Goal: Task Accomplishment & Management: Complete application form

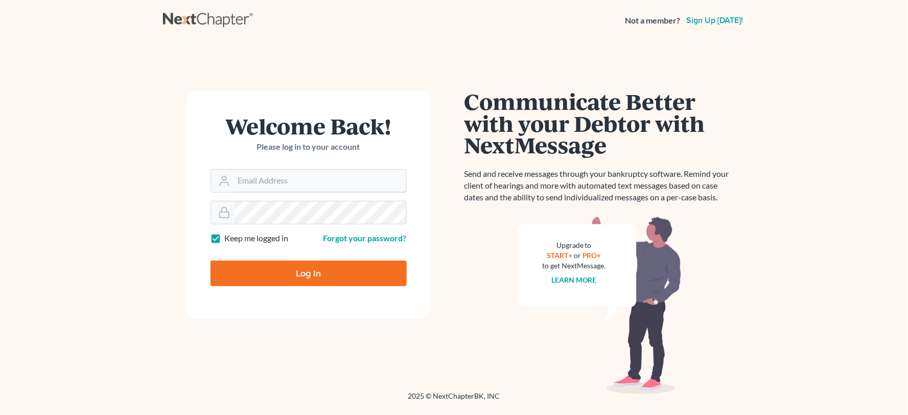
type input "[PERSON_NAME][EMAIL_ADDRESS][DOMAIN_NAME]"
click at [304, 273] on input "Log In" at bounding box center [309, 274] width 196 height 26
type input "Thinking..."
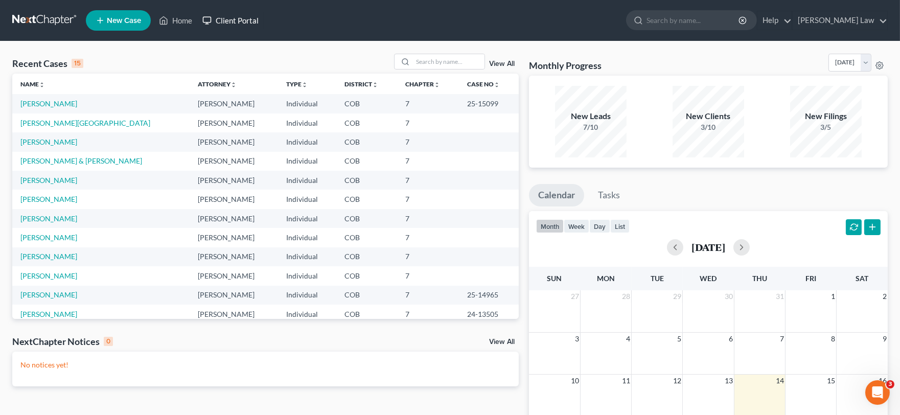
click at [224, 17] on link "Client Portal" at bounding box center [230, 20] width 66 height 18
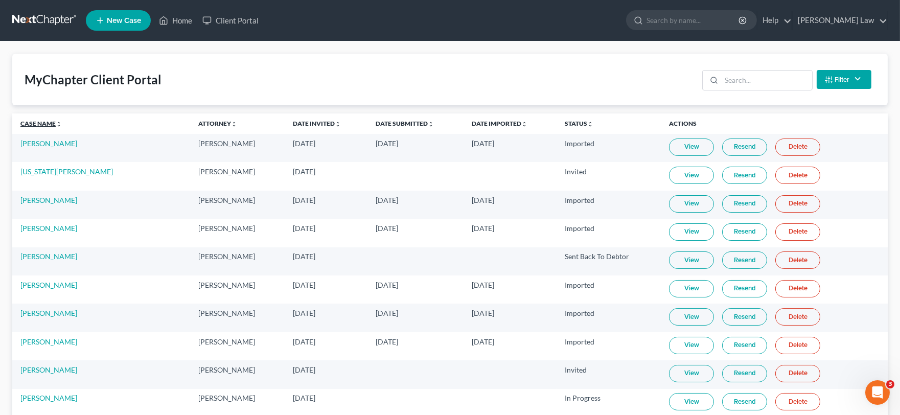
click at [36, 126] on link "Case Name unfold_more expand_more expand_less" at bounding box center [40, 124] width 41 height 8
click at [186, 18] on link "Home" at bounding box center [175, 20] width 43 height 18
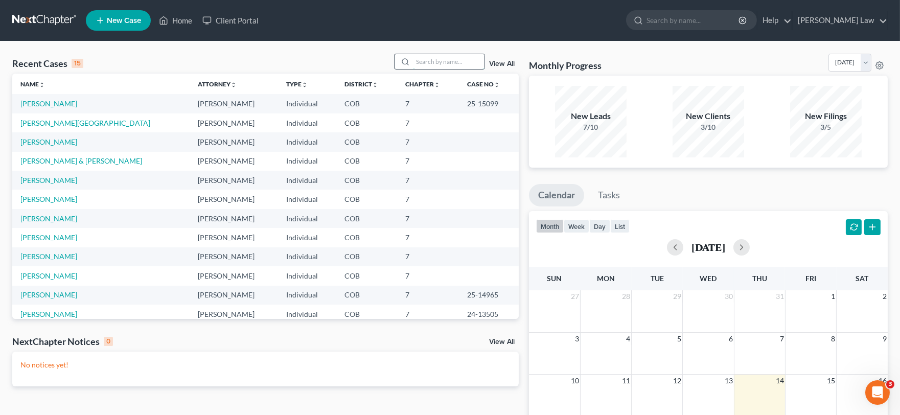
click at [441, 56] on input "search" at bounding box center [449, 61] width 72 height 15
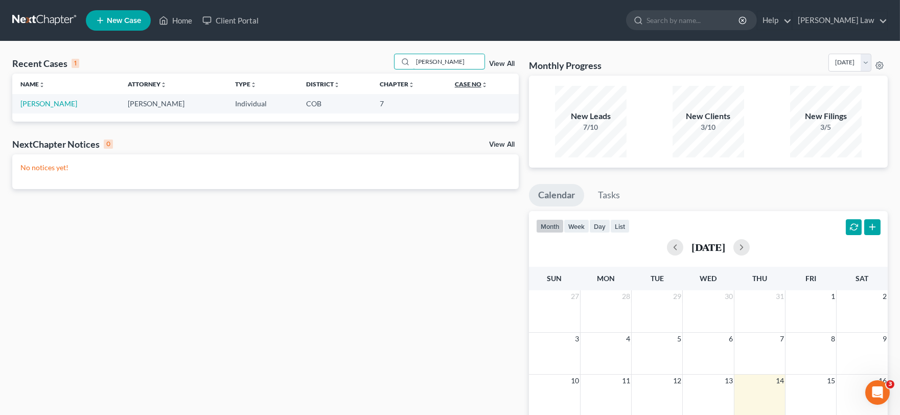
type input "adam"
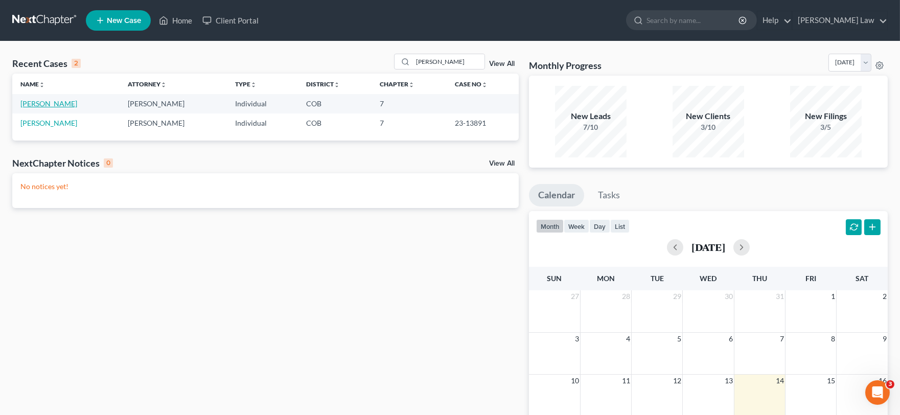
click at [52, 103] on link "Garvert, Adam" at bounding box center [48, 103] width 57 height 9
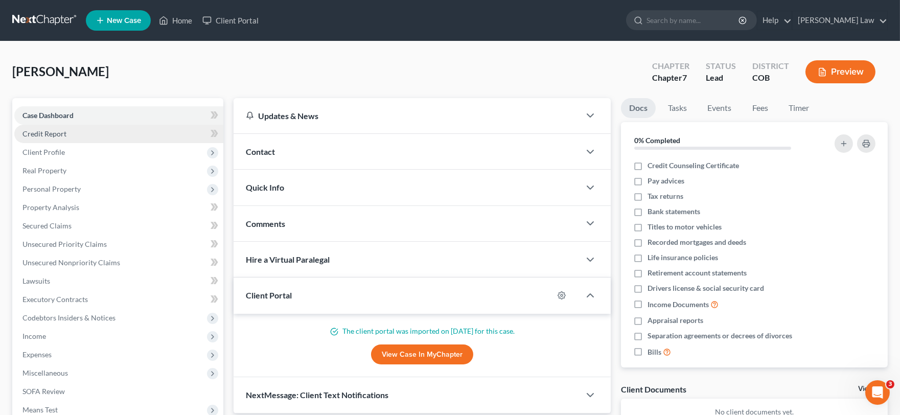
click at [57, 131] on span "Credit Report" at bounding box center [44, 133] width 44 height 9
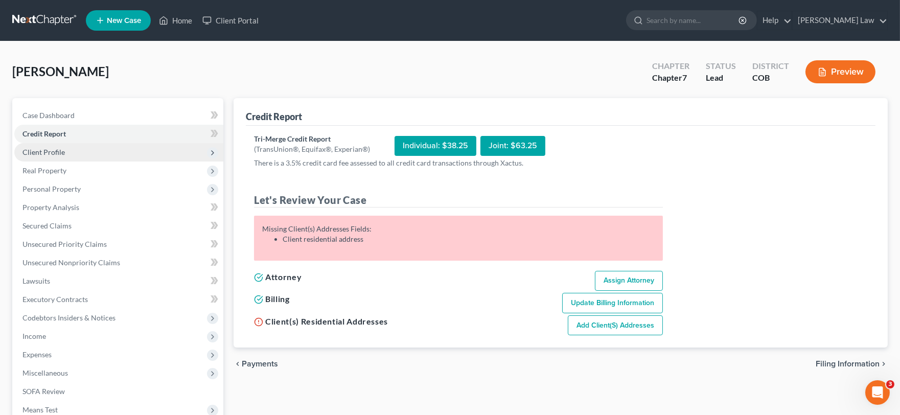
click at [59, 151] on span "Client Profile" at bounding box center [43, 152] width 42 height 9
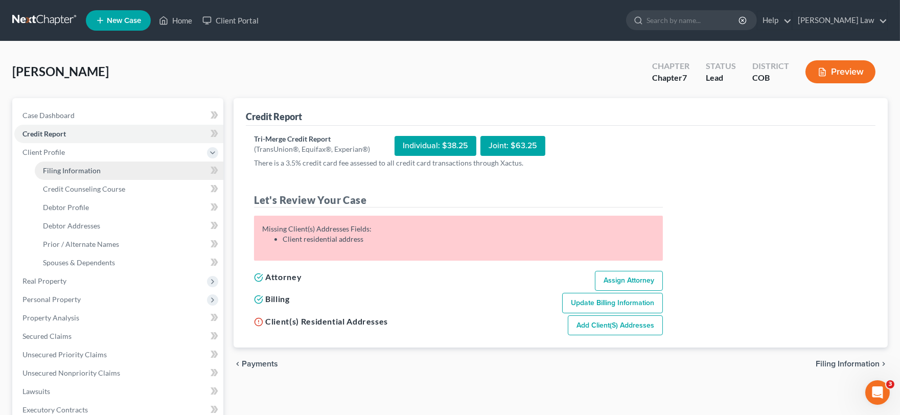
click at [70, 163] on link "Filing Information" at bounding box center [129, 170] width 189 height 18
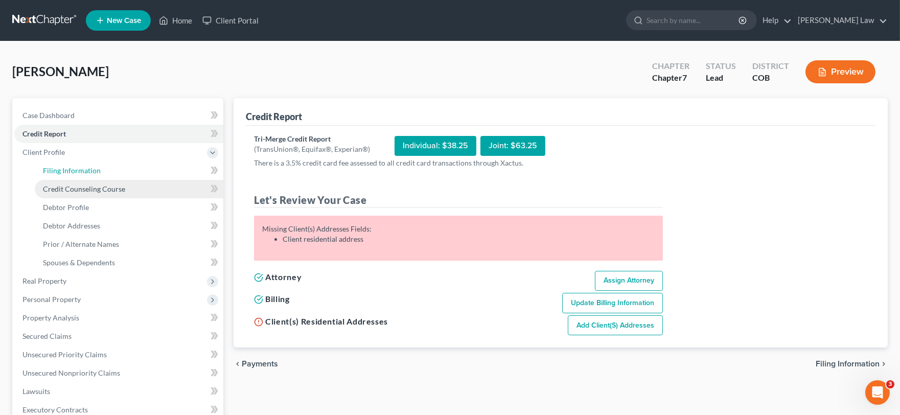
select select "1"
select select "0"
select select "5"
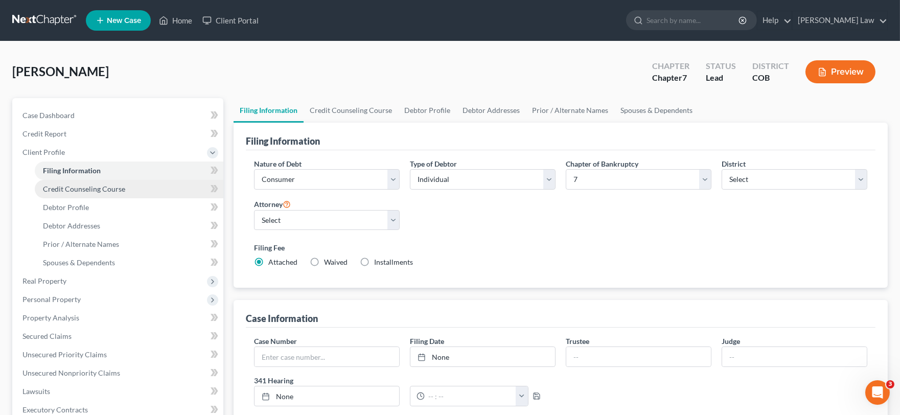
click at [72, 189] on span "Credit Counseling Course" at bounding box center [84, 188] width 82 height 9
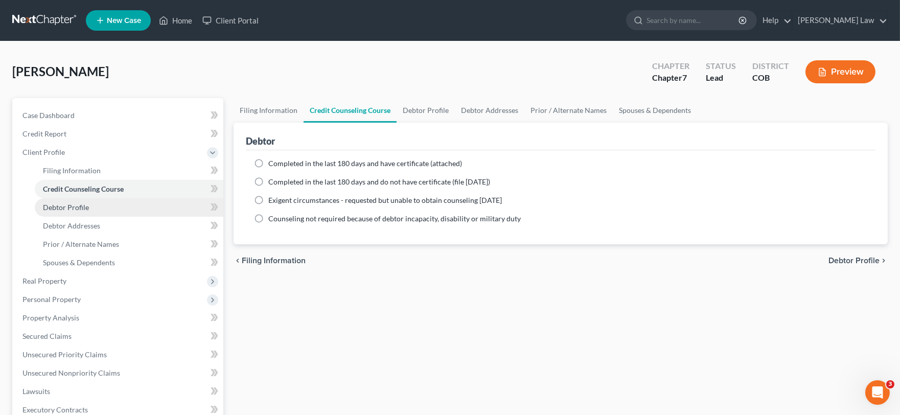
click at [79, 210] on span "Debtor Profile" at bounding box center [66, 207] width 46 height 9
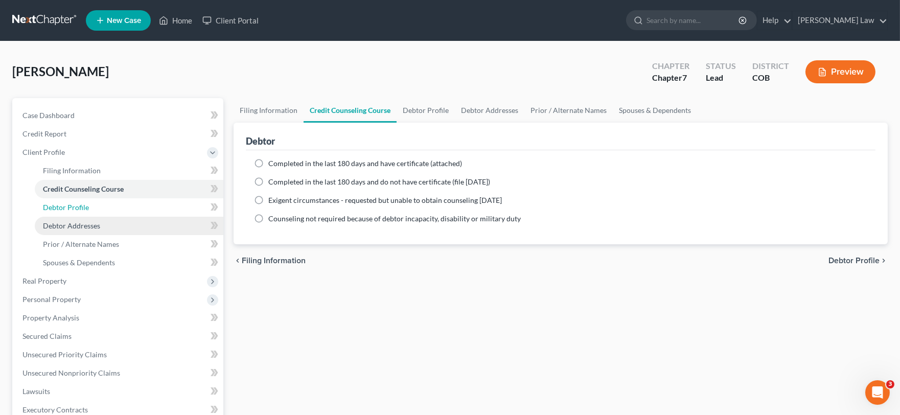
select select "0"
select select "3"
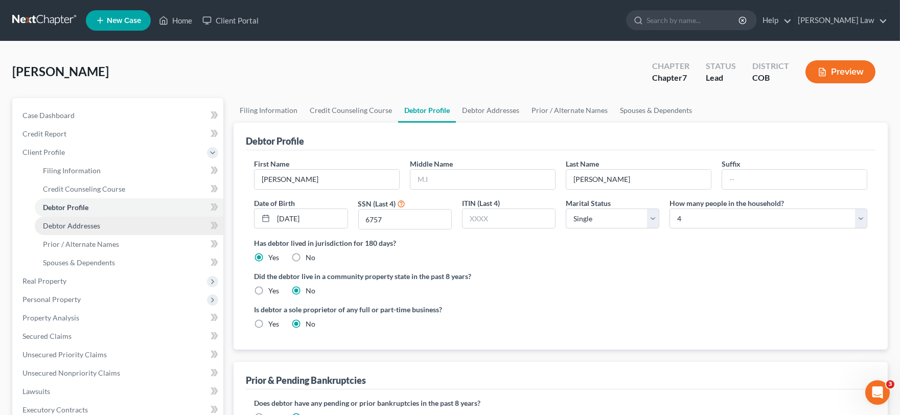
click at [78, 221] on span "Debtor Addresses" at bounding box center [71, 225] width 57 height 9
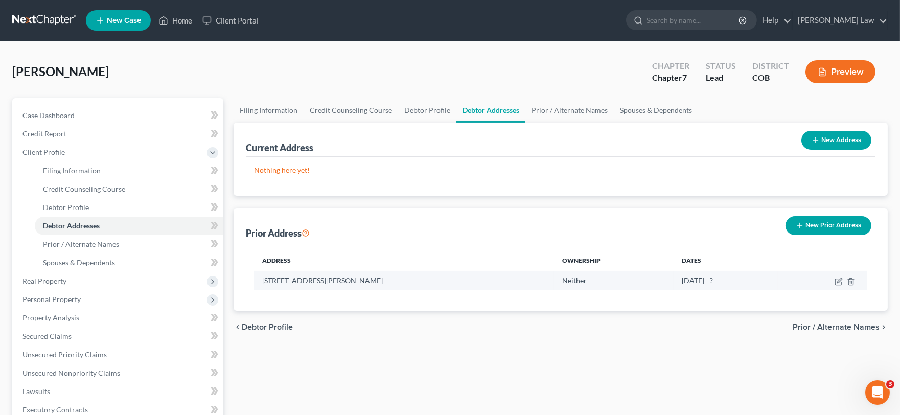
scroll to position [57, 0]
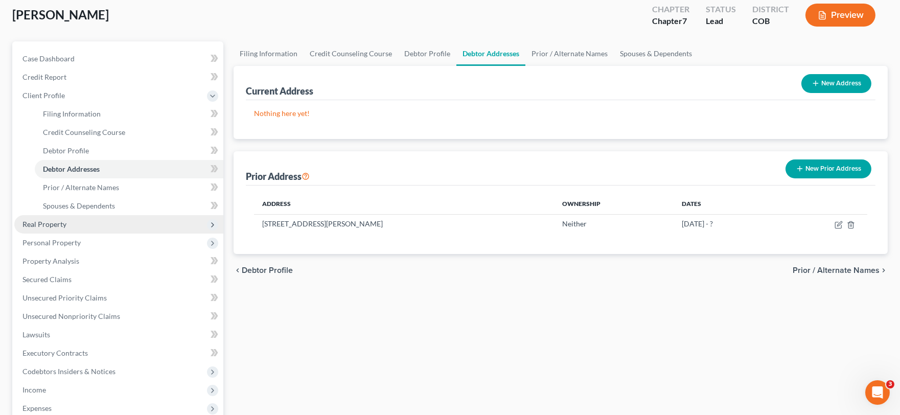
click at [81, 221] on span "Real Property" at bounding box center [118, 224] width 209 height 18
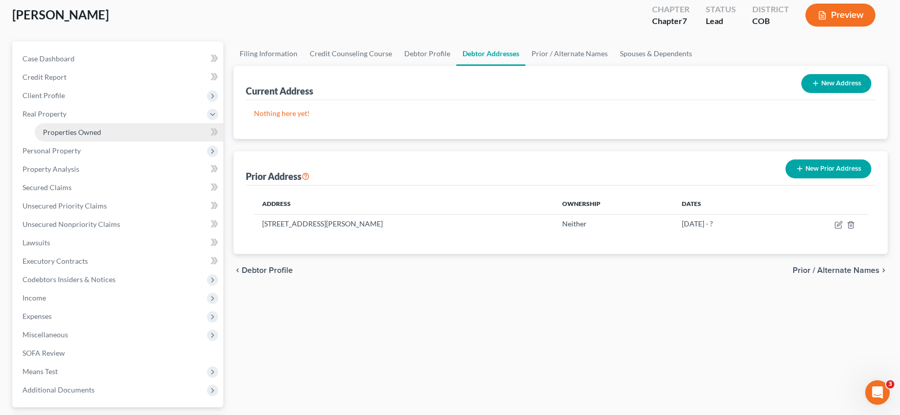
click at [81, 139] on link "Properties Owned" at bounding box center [129, 132] width 189 height 18
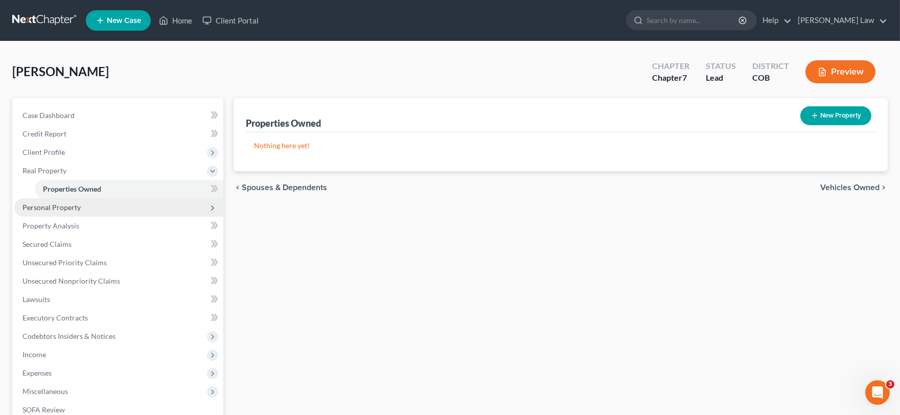
click at [105, 208] on span "Personal Property" at bounding box center [118, 207] width 209 height 18
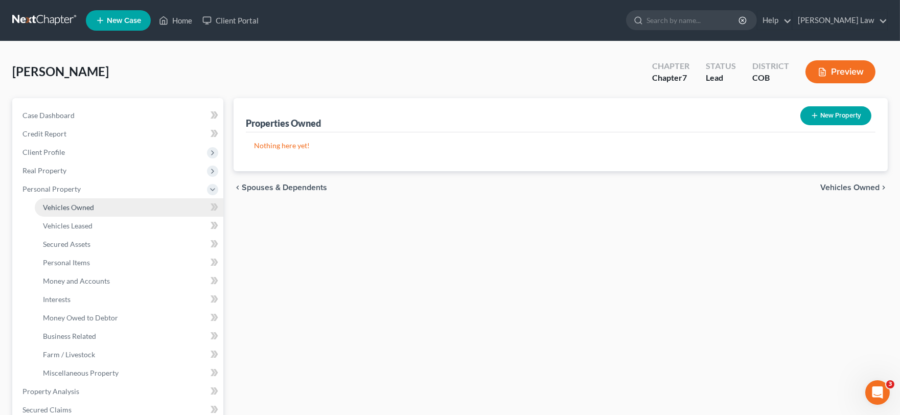
click at [92, 206] on span "Vehicles Owned" at bounding box center [68, 207] width 51 height 9
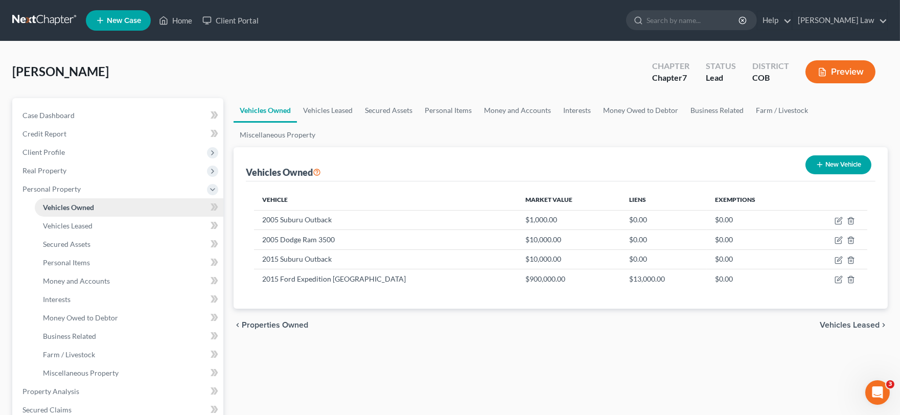
click at [89, 213] on link "Vehicles Owned" at bounding box center [129, 207] width 189 height 18
click at [82, 226] on span "Vehicles Leased" at bounding box center [68, 225] width 50 height 9
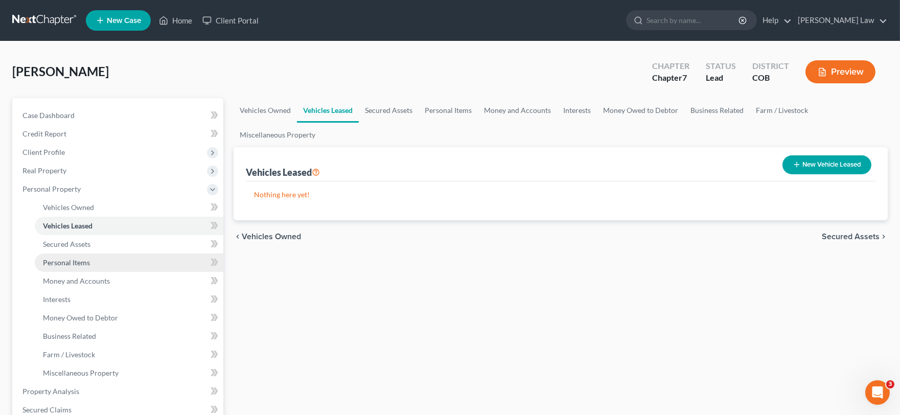
click at [82, 257] on link "Personal Items" at bounding box center [129, 262] width 189 height 18
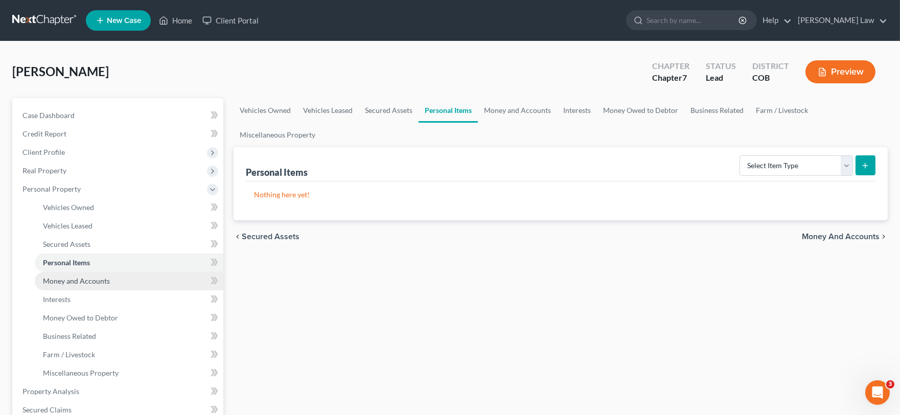
click at [100, 273] on link "Money and Accounts" at bounding box center [129, 281] width 189 height 18
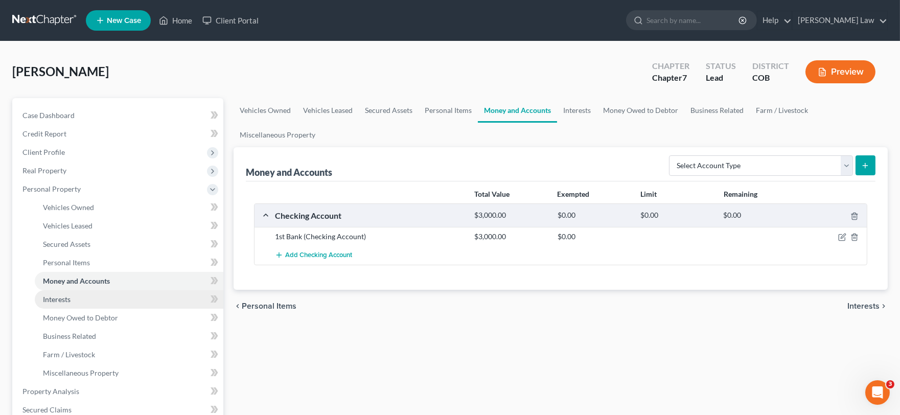
click at [85, 297] on link "Interests" at bounding box center [129, 299] width 189 height 18
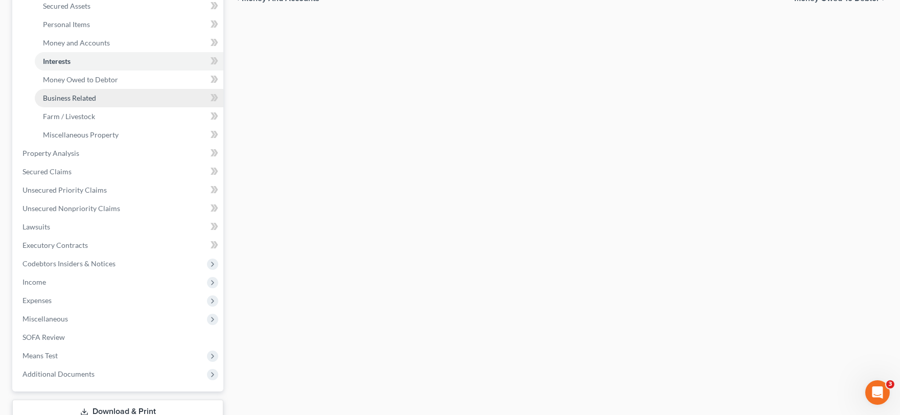
scroll to position [170, 0]
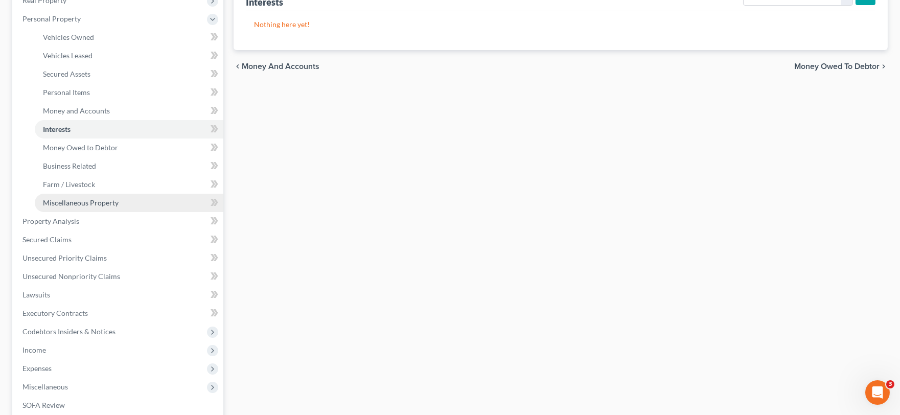
click at [71, 194] on link "Miscellaneous Property" at bounding box center [129, 203] width 189 height 18
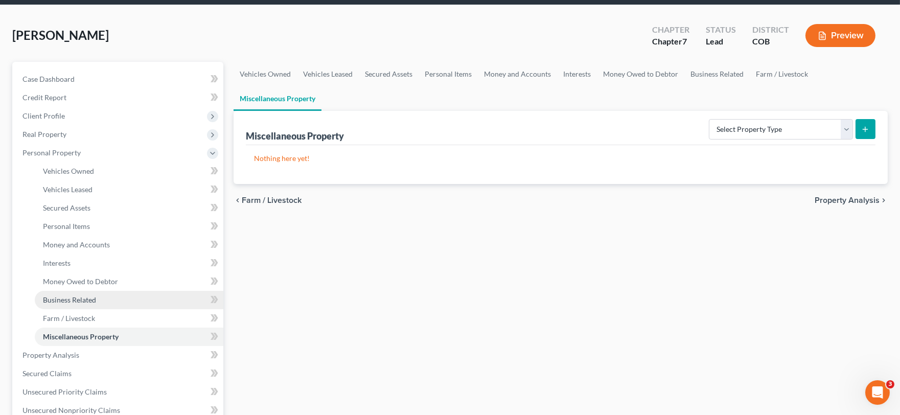
scroll to position [57, 0]
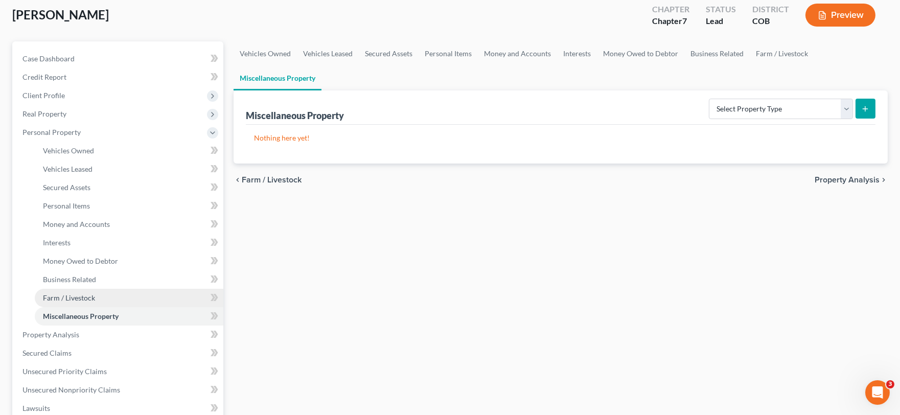
click at [102, 298] on link "Farm / Livestock" at bounding box center [129, 298] width 189 height 18
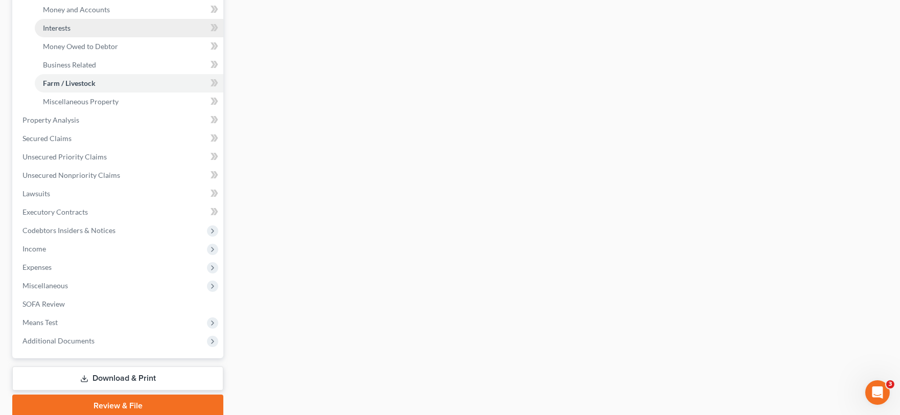
scroll to position [284, 0]
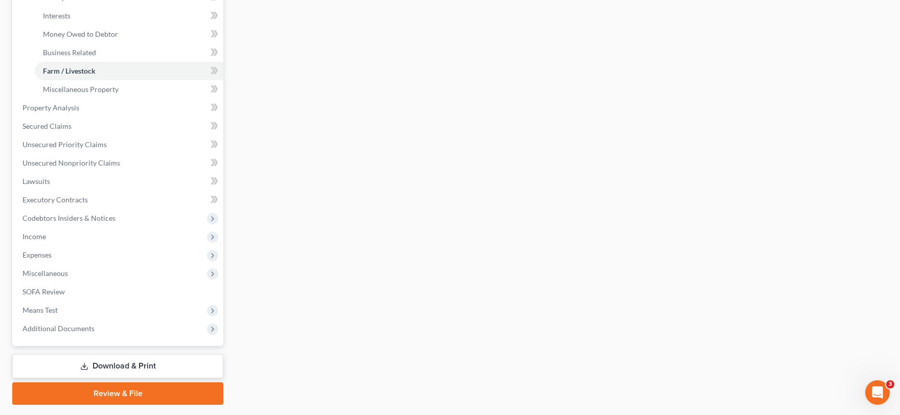
drag, startPoint x: 44, startPoint y: 251, endPoint x: 58, endPoint y: 250, distance: 13.8
click at [44, 251] on span "Expenses" at bounding box center [36, 254] width 29 height 9
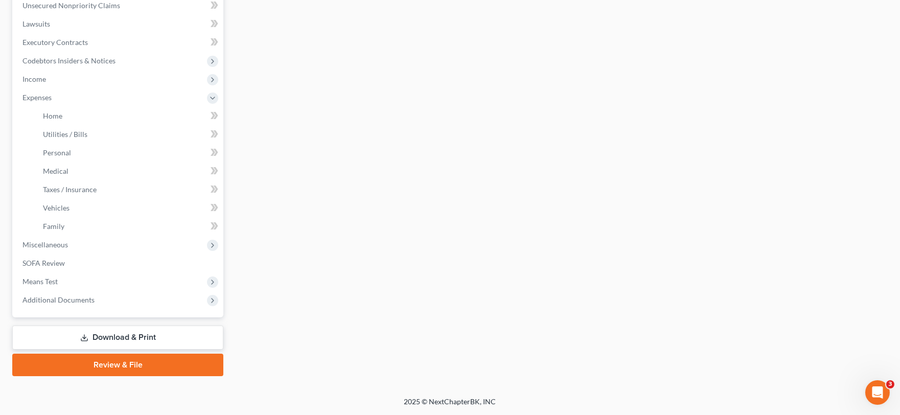
scroll to position [256, 0]
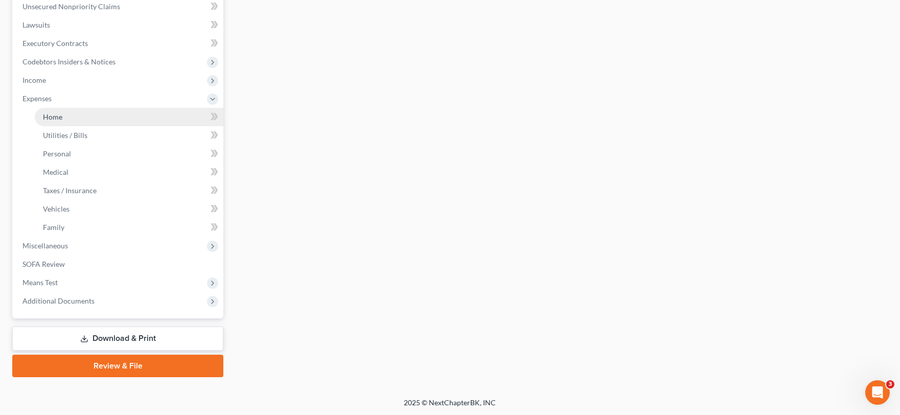
click at [62, 121] on link "Home" at bounding box center [129, 117] width 189 height 18
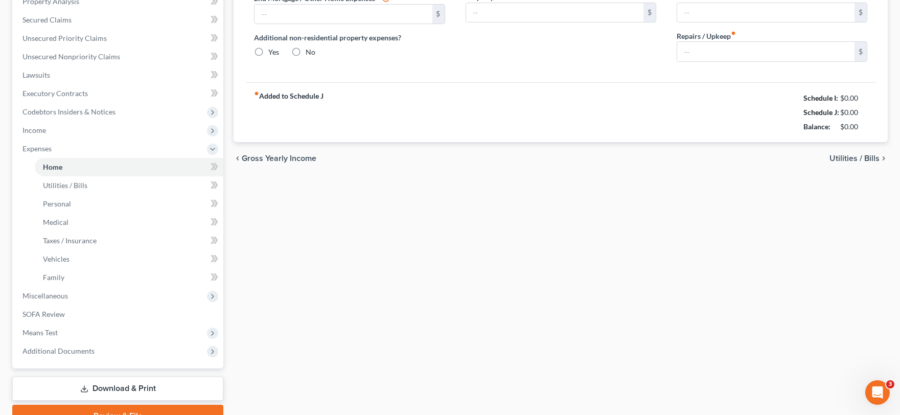
type input "1,200.00"
type input "600.00"
radio input "true"
type input "45.00"
type input "85.00"
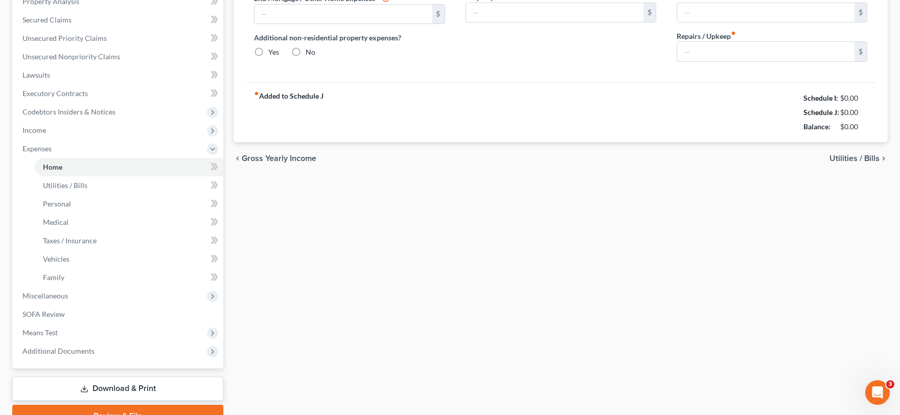
type input "0.00"
type input "50.00"
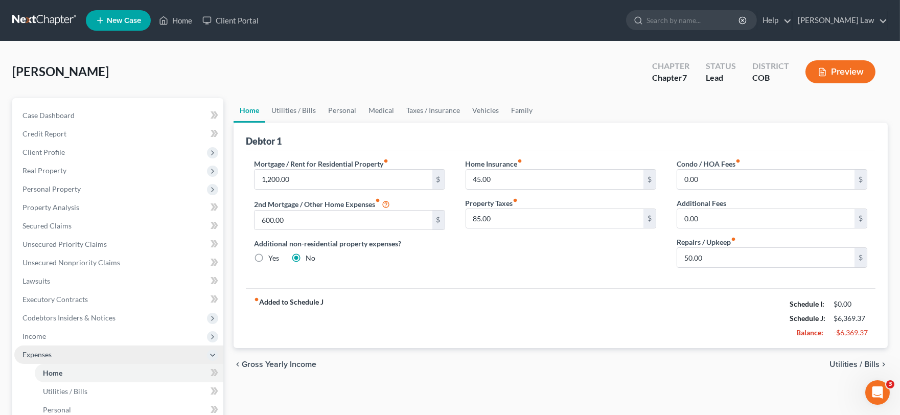
scroll to position [113, 0]
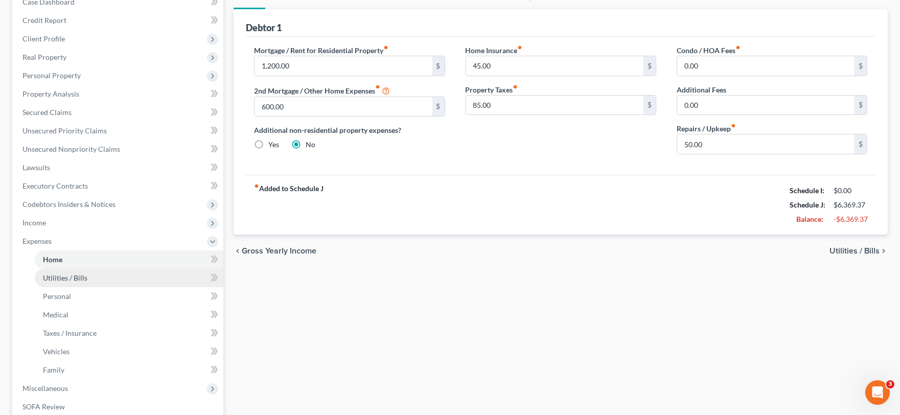
click at [94, 277] on link "Utilities / Bills" at bounding box center [129, 278] width 189 height 18
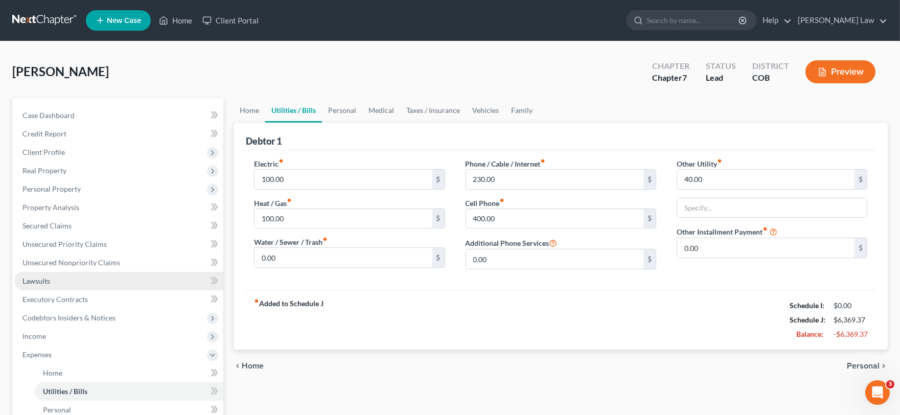
click at [53, 274] on link "Lawsuits" at bounding box center [118, 281] width 209 height 18
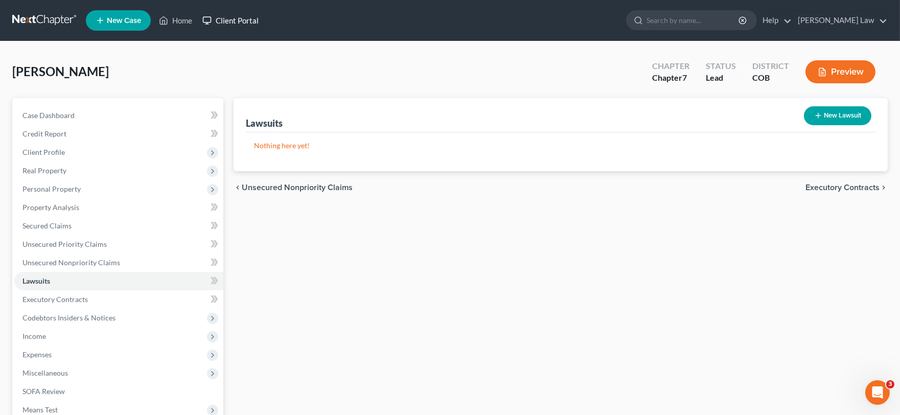
click at [234, 22] on link "Client Portal" at bounding box center [230, 20] width 66 height 18
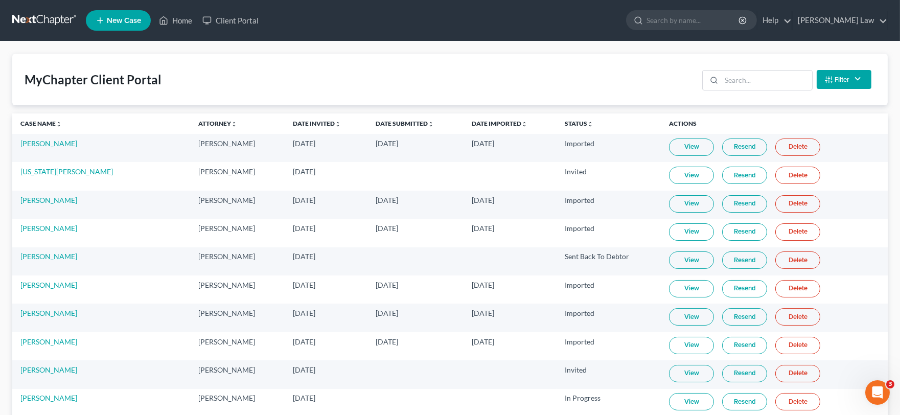
click at [23, 119] on th "Case Name unfold_more expand_more expand_less" at bounding box center [101, 123] width 178 height 20
click at [31, 123] on link "Case Name unfold_more expand_more expand_less" at bounding box center [40, 124] width 41 height 8
click at [716, 79] on icon at bounding box center [714, 80] width 8 height 8
click at [785, 83] on input "search" at bounding box center [767, 80] width 90 height 19
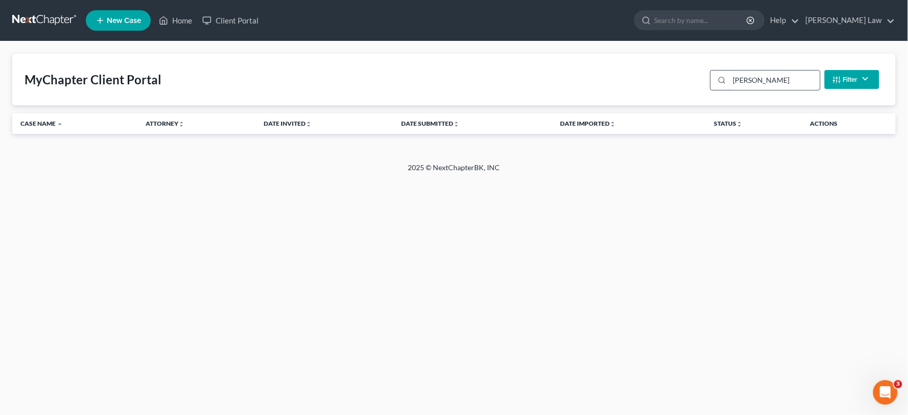
type input "dean"
click at [785, 83] on input "dean" at bounding box center [775, 80] width 90 height 19
drag, startPoint x: 766, startPoint y: 84, endPoint x: 759, endPoint y: 84, distance: 6.6
click at [759, 84] on input "dean" at bounding box center [775, 80] width 90 height 19
drag, startPoint x: 758, startPoint y: 82, endPoint x: 726, endPoint y: 80, distance: 32.3
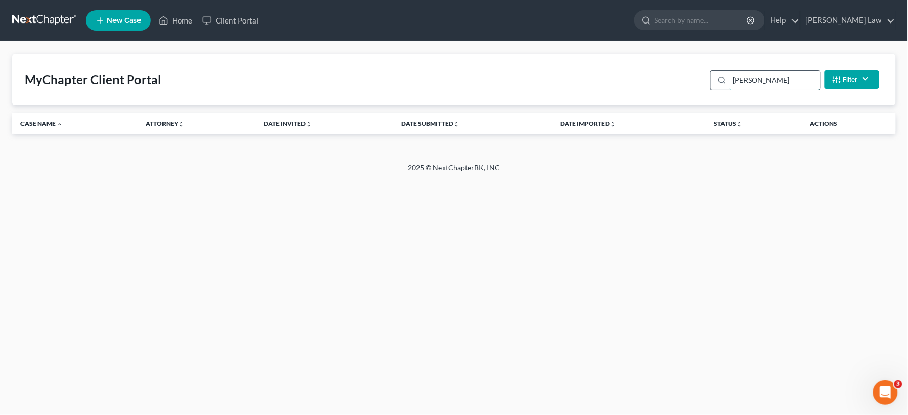
click at [726, 80] on div "dean" at bounding box center [765, 80] width 110 height 20
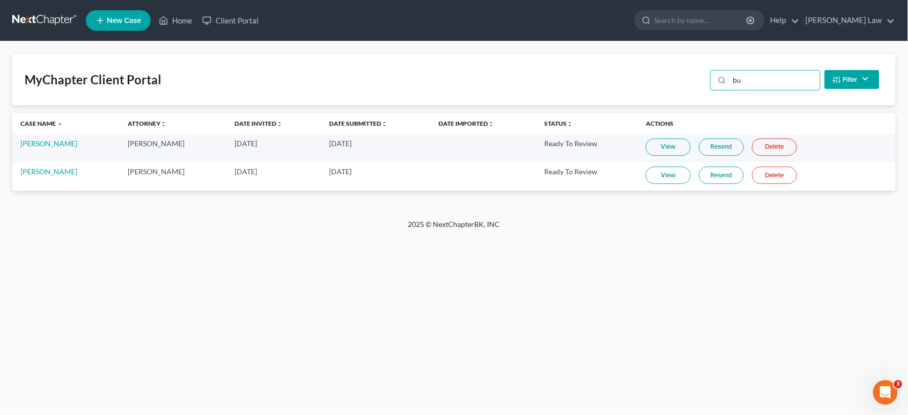
type input "bu"
click at [670, 143] on link "View" at bounding box center [668, 146] width 45 height 17
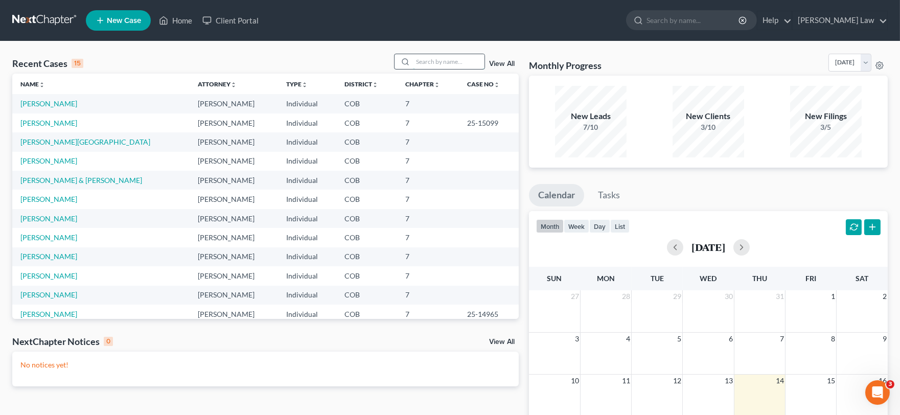
click at [449, 55] on input "search" at bounding box center [449, 61] width 72 height 15
type input "bean"
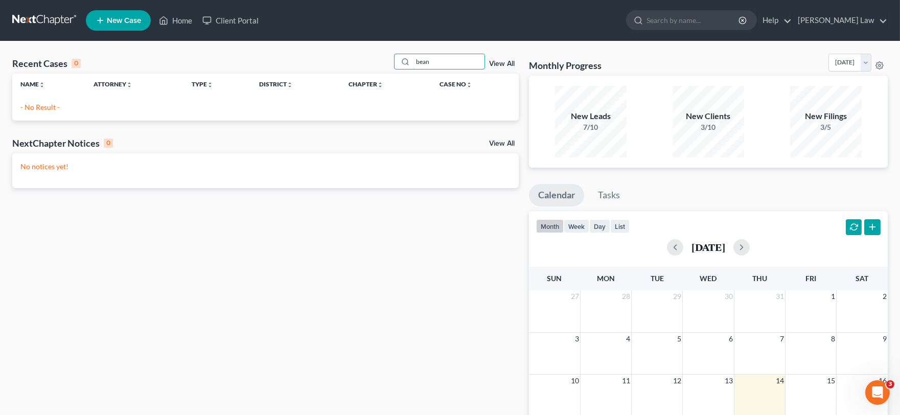
drag, startPoint x: 453, startPoint y: 63, endPoint x: 113, endPoint y: 62, distance: 339.3
click at [200, 72] on div "Recent Cases 0 bean View All" at bounding box center [265, 64] width 506 height 20
type input "burger"
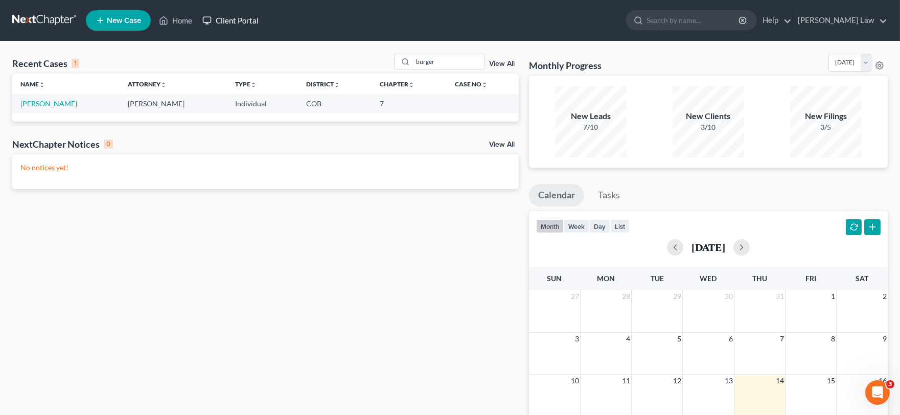
click at [222, 17] on link "Client Portal" at bounding box center [230, 20] width 66 height 18
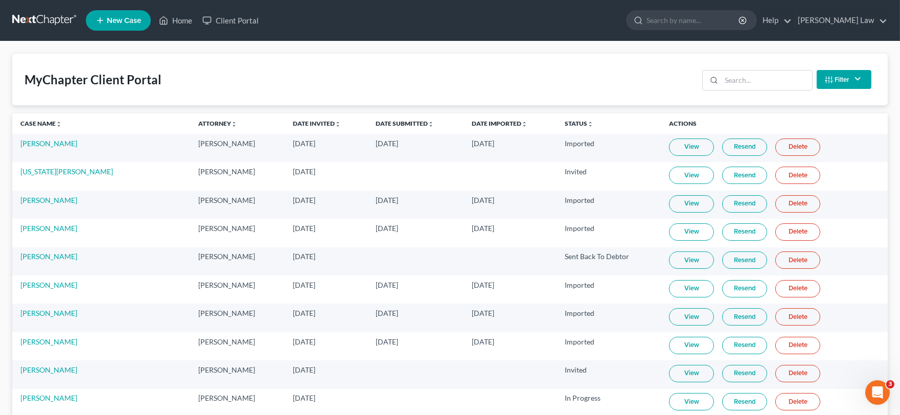
click at [34, 128] on th "Case Name unfold_more expand_more expand_less" at bounding box center [101, 123] width 178 height 20
click at [33, 124] on link "Case Name unfold_more expand_more expand_less" at bounding box center [40, 124] width 41 height 8
click at [765, 87] on input "search" at bounding box center [767, 80] width 90 height 19
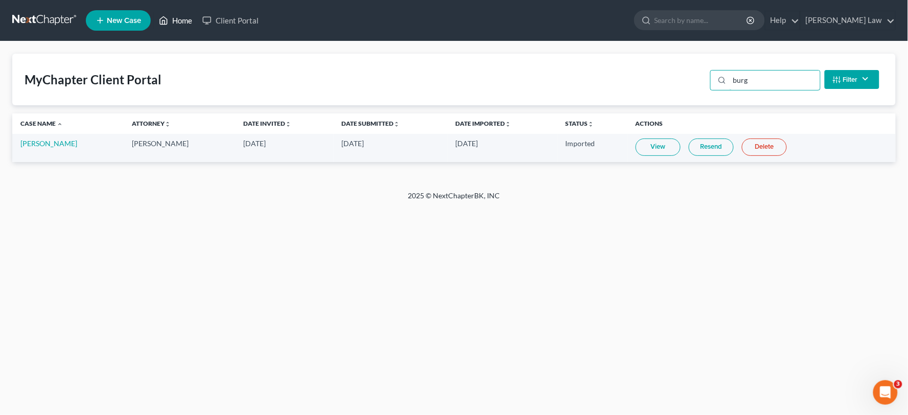
type input "burg"
click at [172, 22] on link "Home" at bounding box center [175, 20] width 43 height 18
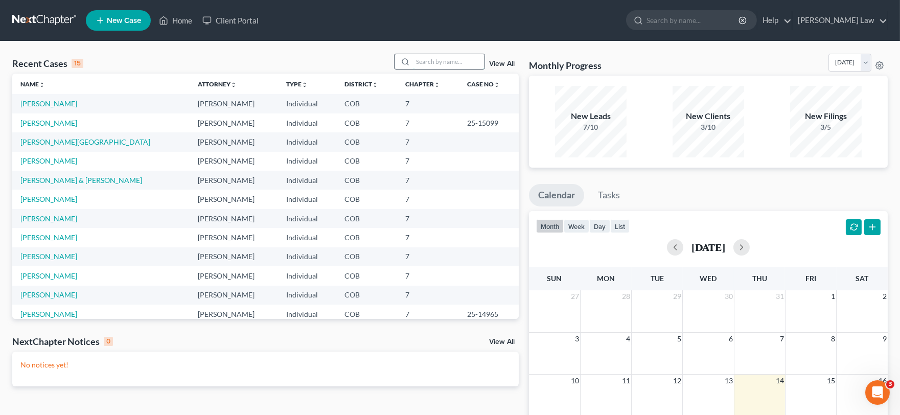
click at [438, 65] on input "search" at bounding box center [449, 61] width 72 height 15
click at [37, 160] on link "Burger, Beth" at bounding box center [48, 160] width 57 height 9
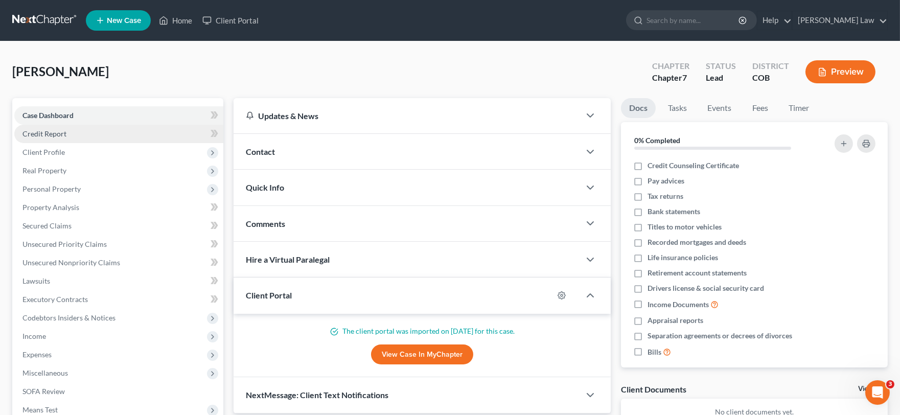
click at [52, 131] on span "Credit Report" at bounding box center [44, 133] width 44 height 9
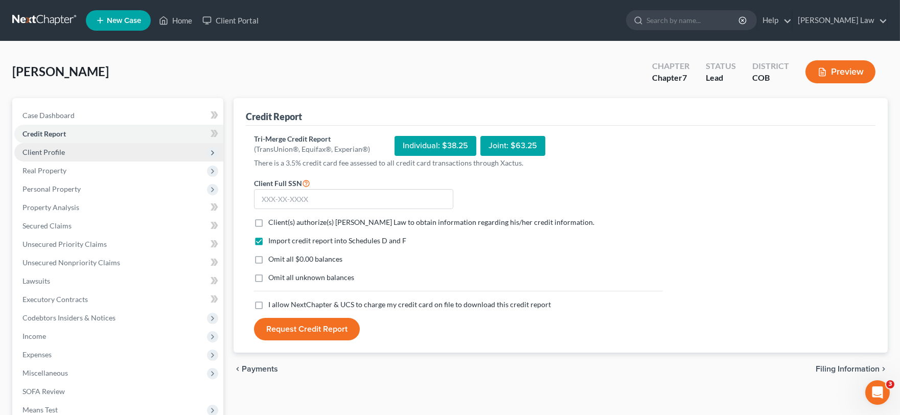
click at [61, 152] on span "Client Profile" at bounding box center [43, 152] width 42 height 9
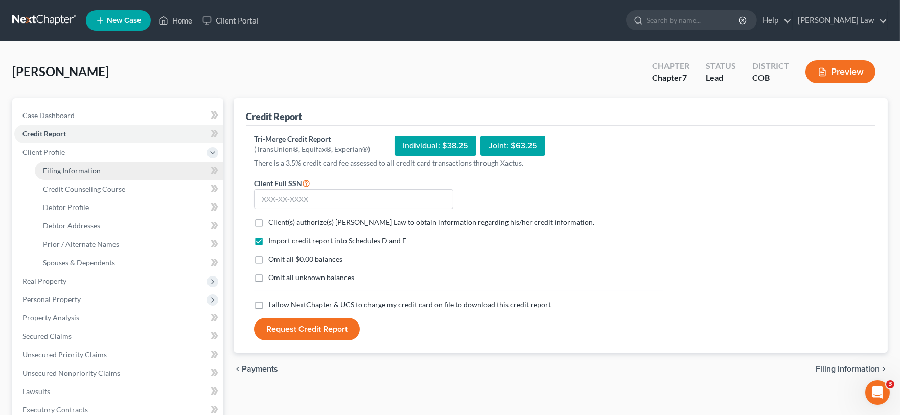
click at [69, 170] on span "Filing Information" at bounding box center [72, 170] width 58 height 9
select select "1"
select select "0"
select select "5"
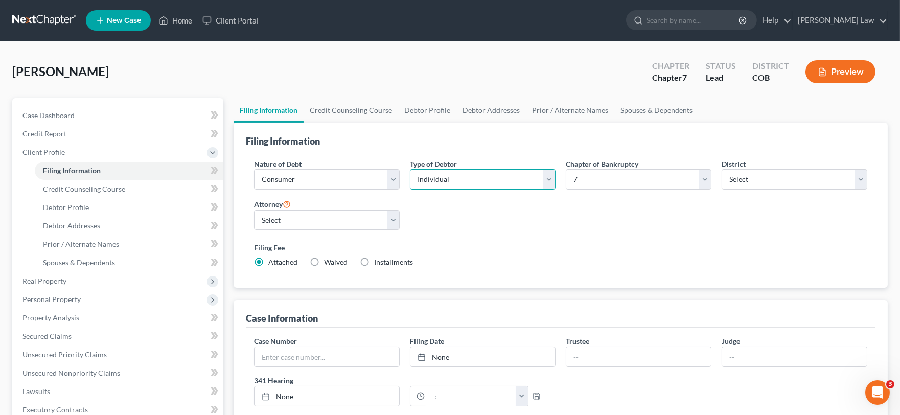
click at [529, 179] on select "Select Individual Joint" at bounding box center [483, 179] width 146 height 20
select select "1"
click at [410, 169] on select "Select Individual Joint" at bounding box center [483, 179] width 146 height 20
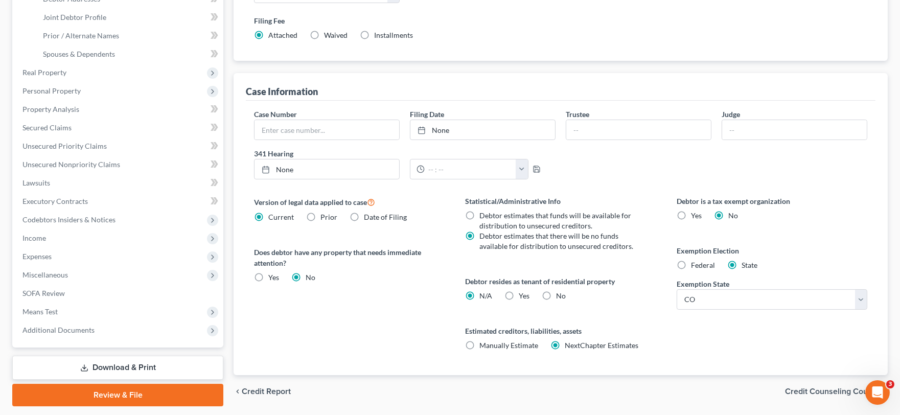
scroll to position [113, 0]
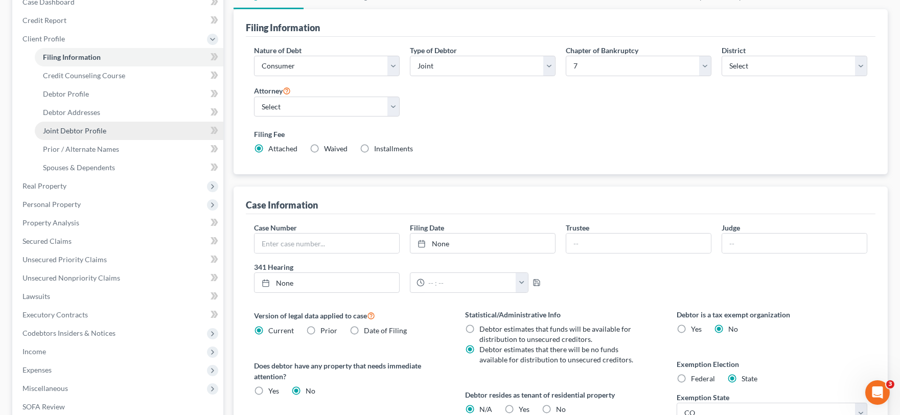
click at [85, 128] on span "Joint Debtor Profile" at bounding box center [74, 130] width 63 height 9
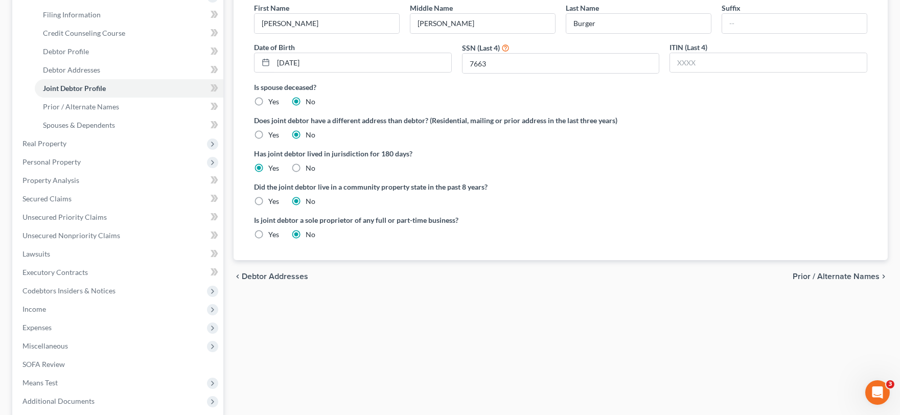
scroll to position [256, 0]
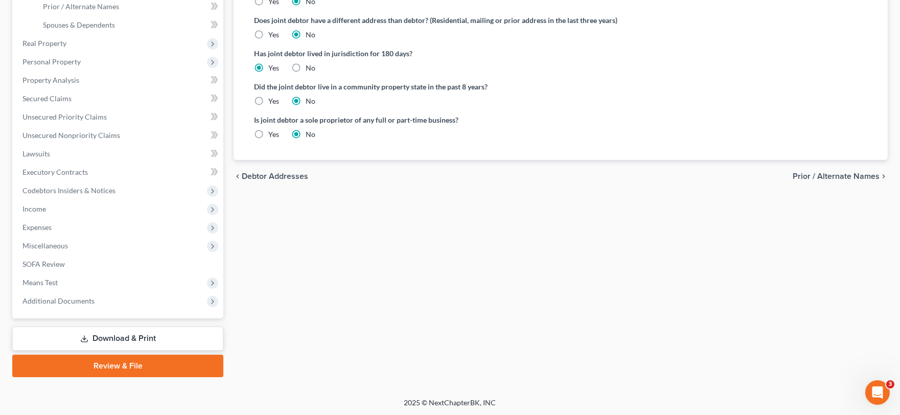
click at [848, 175] on span "Prior / Alternate Names" at bounding box center [836, 176] width 87 height 8
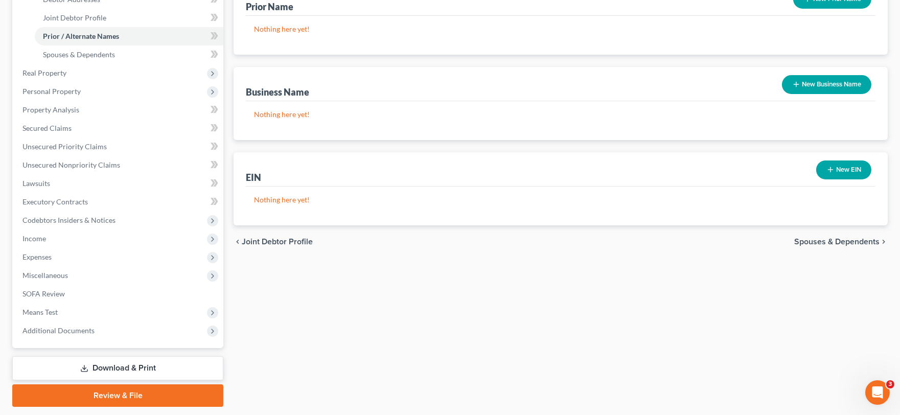
scroll to position [227, 0]
click at [833, 239] on span "Spouses & Dependents" at bounding box center [836, 241] width 85 height 8
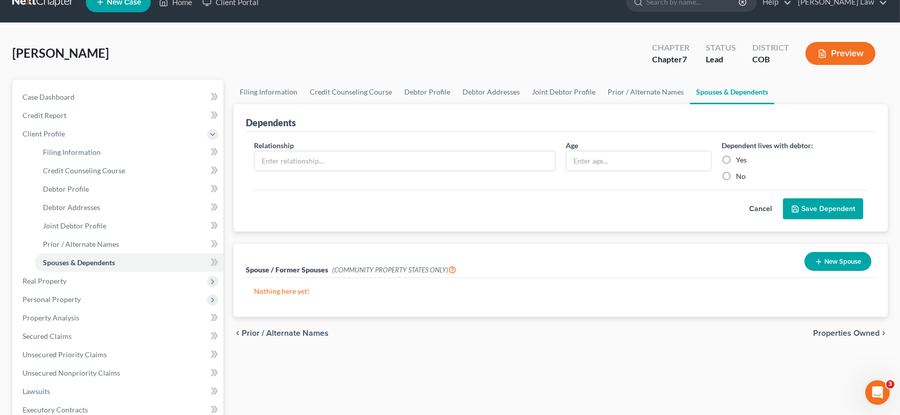
scroll to position [256, 0]
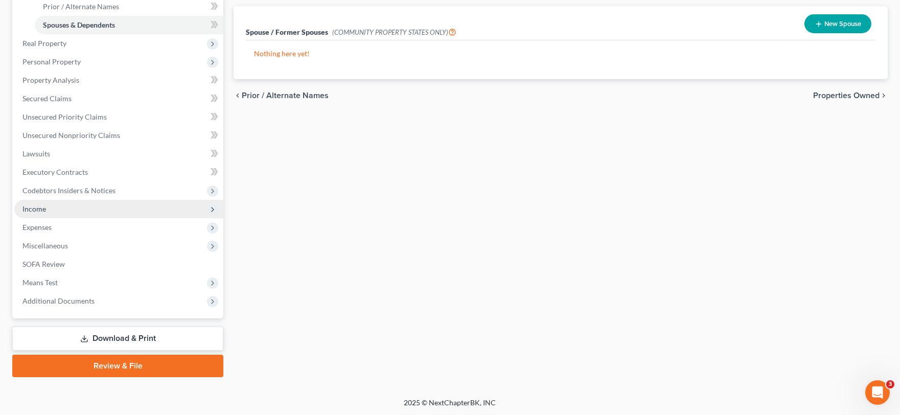
click at [39, 206] on span "Income" at bounding box center [34, 208] width 24 height 9
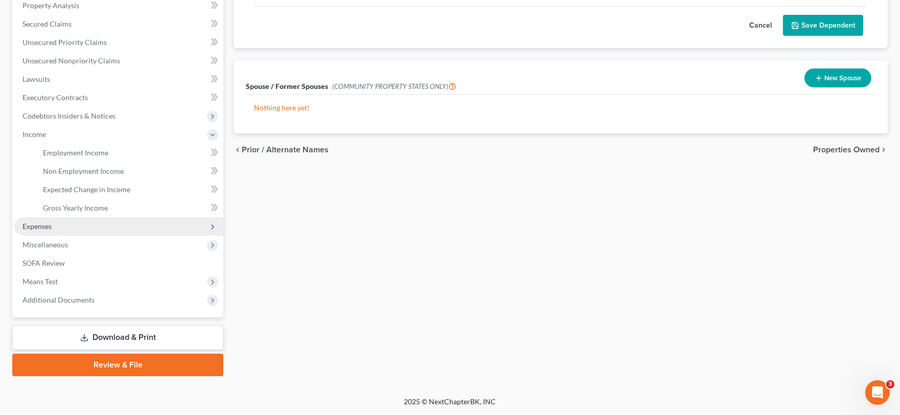
scroll to position [200, 0]
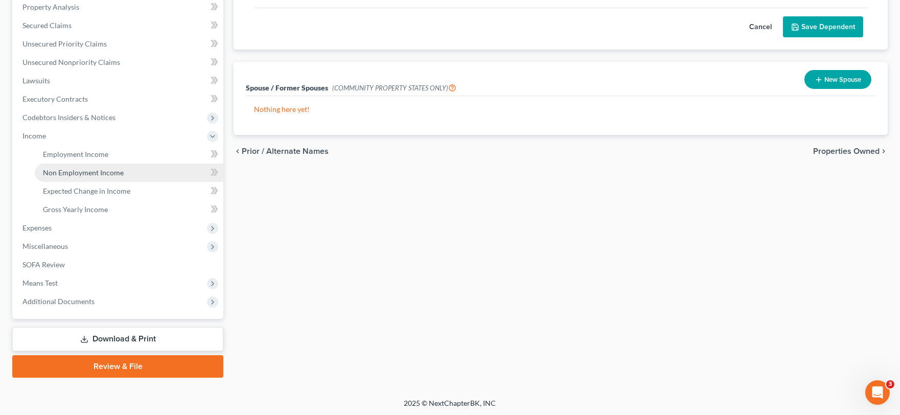
click at [63, 174] on span "Non Employment Income" at bounding box center [83, 172] width 81 height 9
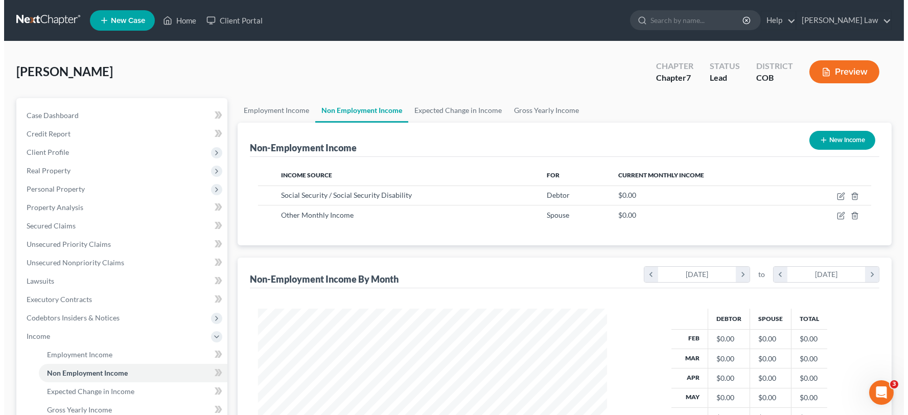
scroll to position [183, 369]
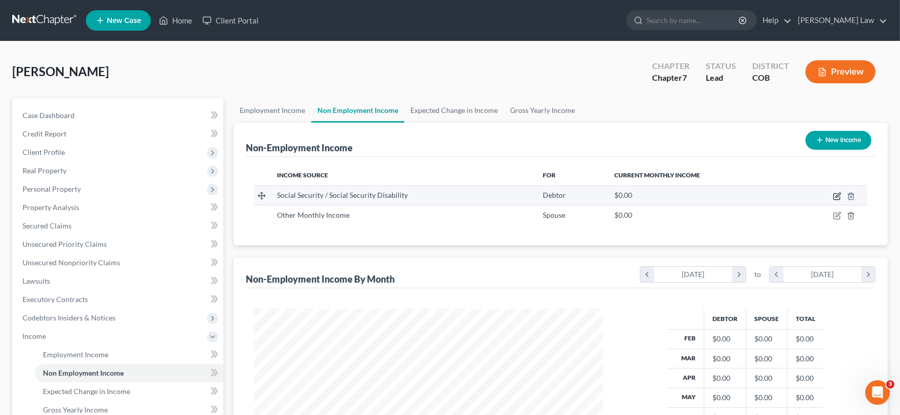
click at [838, 197] on icon "button" at bounding box center [837, 196] width 8 height 8
select select "4"
select select "0"
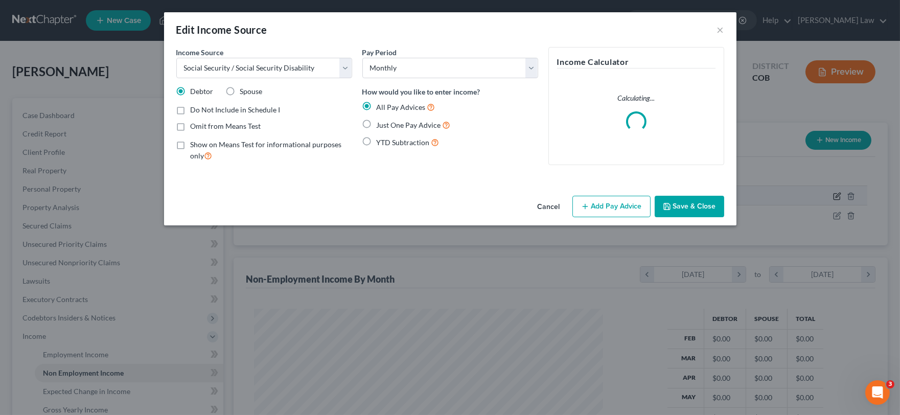
scroll to position [183, 374]
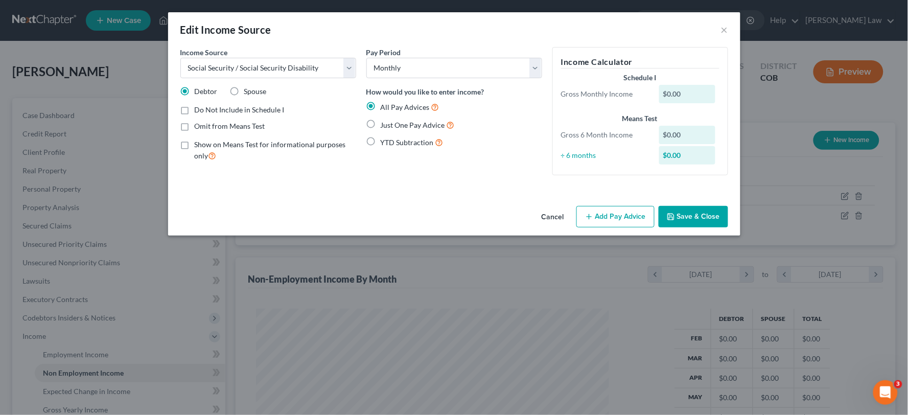
click at [381, 124] on label "Just One Pay Advice" at bounding box center [418, 125] width 74 height 12
click at [385, 124] on input "Just One Pay Advice" at bounding box center [388, 122] width 7 height 7
radio input "true"
click at [615, 210] on button "Add Pay Advice" at bounding box center [615, 216] width 78 height 21
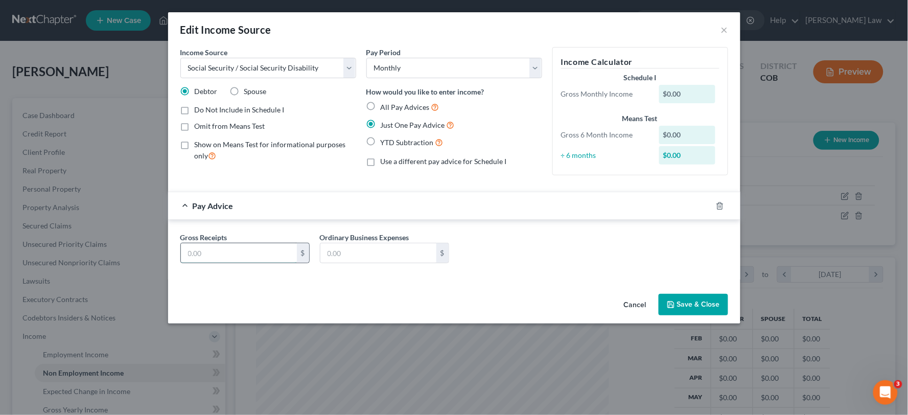
click at [287, 253] on input "text" at bounding box center [239, 252] width 116 height 19
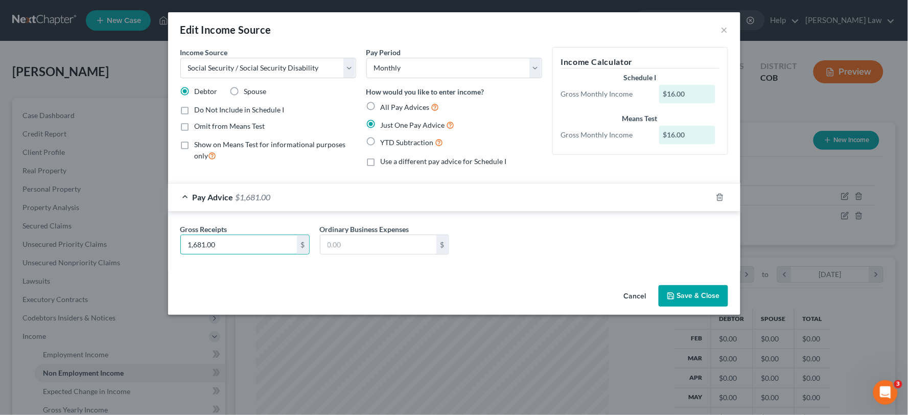
type input "1,681.00"
click at [675, 293] on icon "button" at bounding box center [671, 296] width 8 height 8
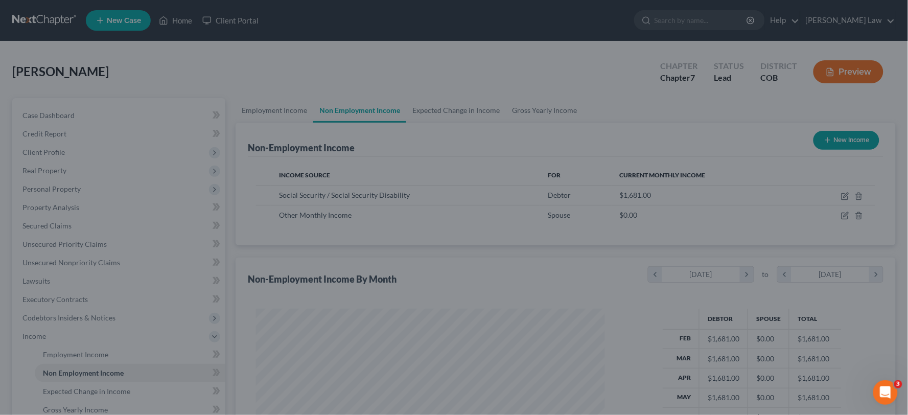
scroll to position [510849, 510662]
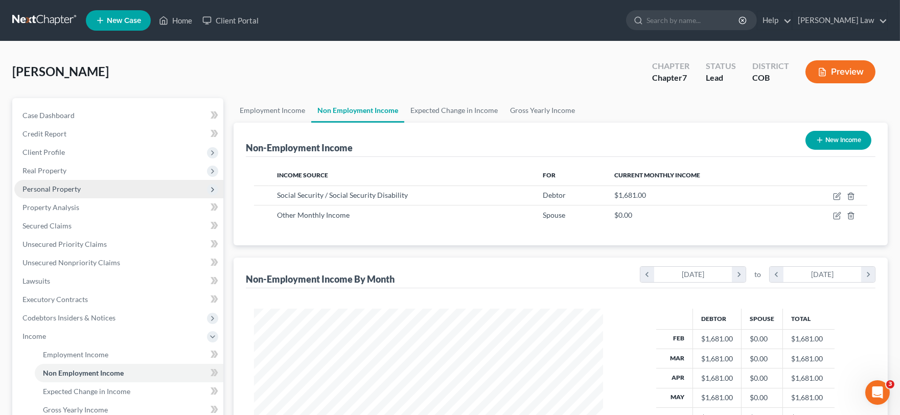
click at [54, 186] on span "Personal Property" at bounding box center [51, 188] width 58 height 9
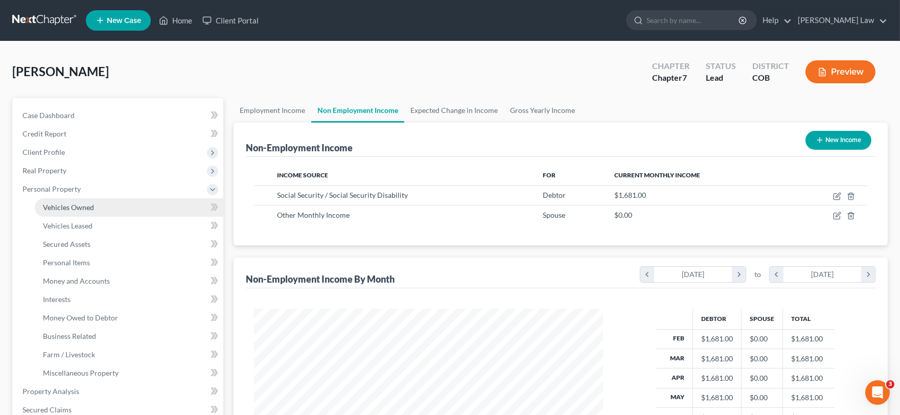
click at [59, 203] on span "Vehicles Owned" at bounding box center [68, 207] width 51 height 9
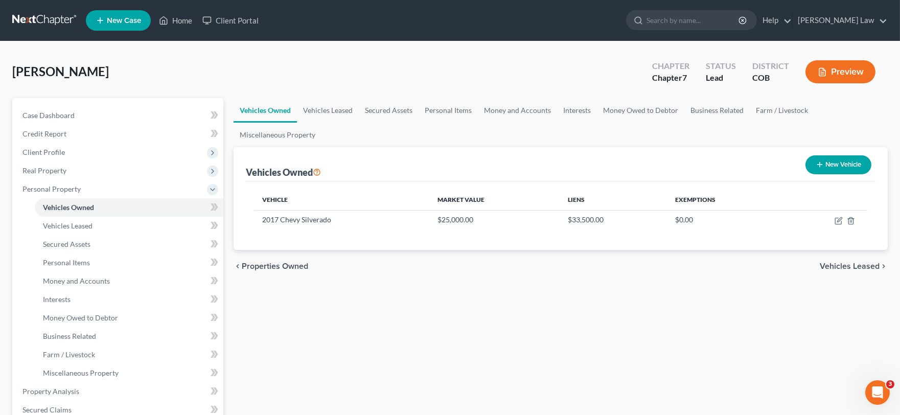
click at [826, 167] on button "New Vehicle" at bounding box center [838, 164] width 66 height 19
select select "0"
select select "2"
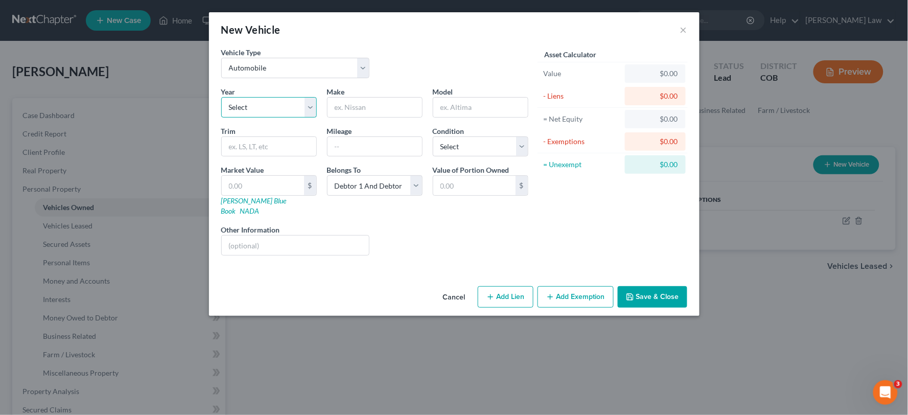
click at [271, 106] on select "Select 2026 2025 2024 2023 2022 2021 2020 2019 2018 2017 2016 2015 2014 2013 20…" at bounding box center [269, 107] width 96 height 20
click at [221, 97] on select "Select 2026 2025 2024 2023 2022 2021 2020 2019 2018 2017 2016 2015 2014 2013 20…" at bounding box center [269, 107] width 96 height 20
click at [268, 95] on div "Year Select 2026 2025 2024 2023 2022 2021 2020 2019 2018 2017 2016 2015 2014 20…" at bounding box center [269, 101] width 106 height 31
click at [269, 113] on select "Select 2026 2025 2024 2023 2022 2021 2020 2019 2018 2017 2016 2015 2014 2013 20…" at bounding box center [269, 107] width 96 height 20
select select "2"
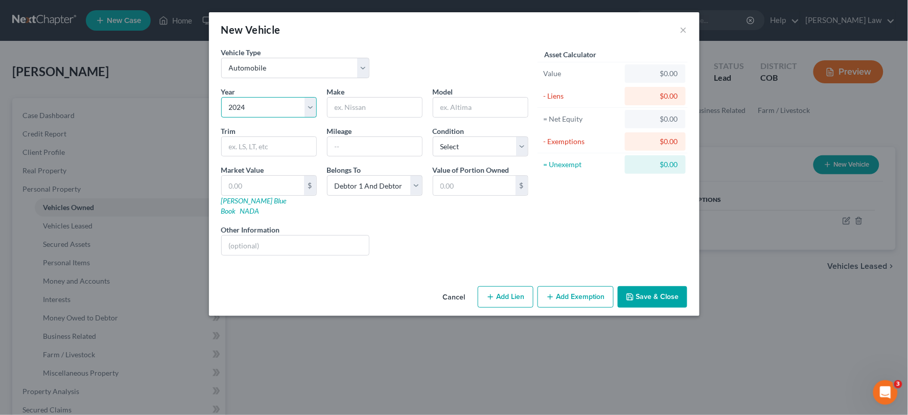
click at [221, 97] on select "Select 2026 2025 2024 2023 2022 2021 2020 2019 2018 2017 2016 2015 2014 2013 20…" at bounding box center [269, 107] width 96 height 20
click at [366, 105] on input "text" at bounding box center [375, 107] width 95 height 19
type input "Jeep Grand Cherokee"
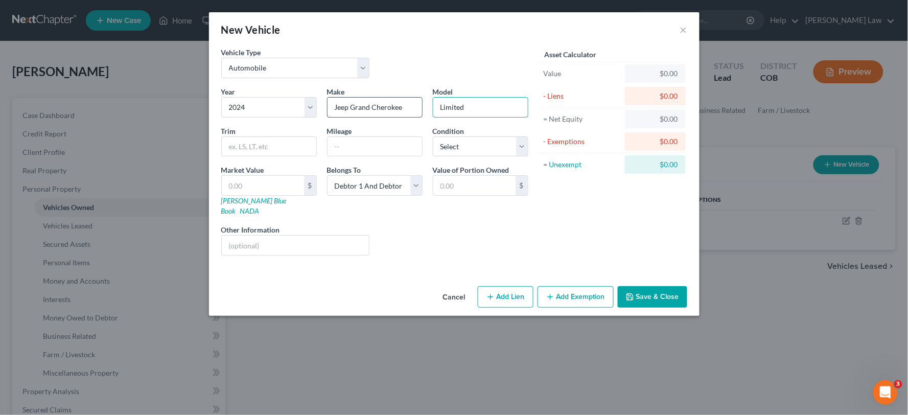
type input "Limited"
type input "5750"
click at [471, 142] on select "Select Excellent Very Good Good Fair Poor" at bounding box center [481, 146] width 96 height 20
click at [433, 136] on select "Select Excellent Very Good Good Fair Poor" at bounding box center [481, 146] width 96 height 20
click at [470, 144] on select "Select Excellent Very Good Good Fair Poor" at bounding box center [481, 146] width 96 height 20
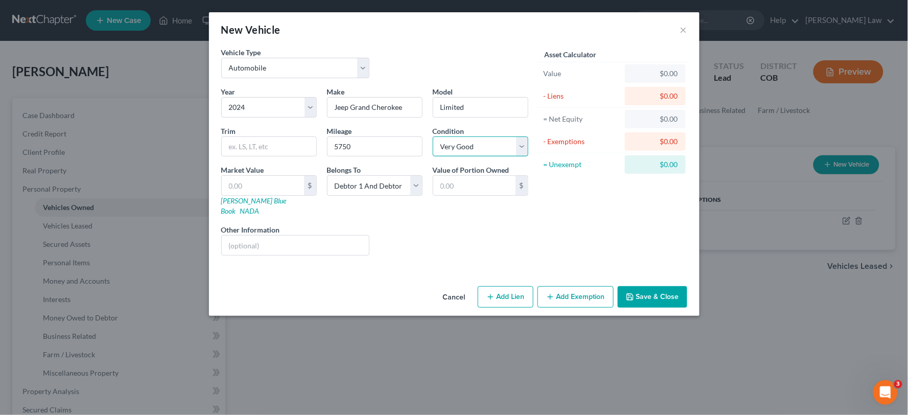
select select "0"
click at [433, 136] on select "Select Excellent Very Good Good Fair Poor" at bounding box center [481, 146] width 96 height 20
click at [284, 184] on input "text" at bounding box center [263, 185] width 82 height 19
type input "3"
type input "3.00"
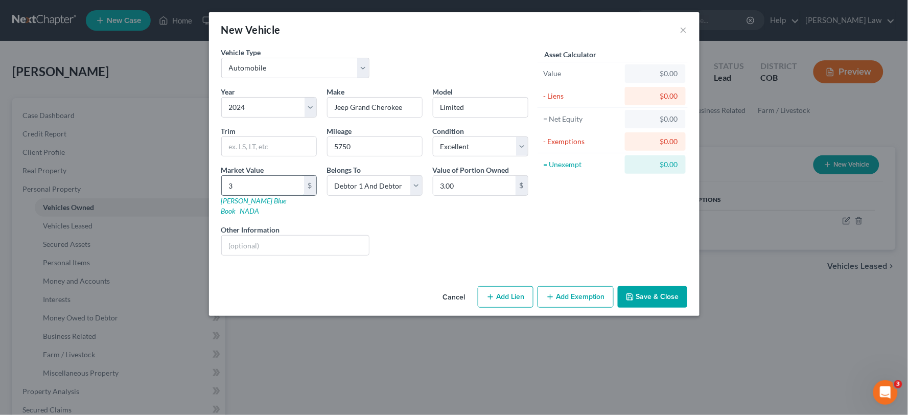
type input "38"
type input "38.00"
type input "380"
type input "380.00"
type input "3800"
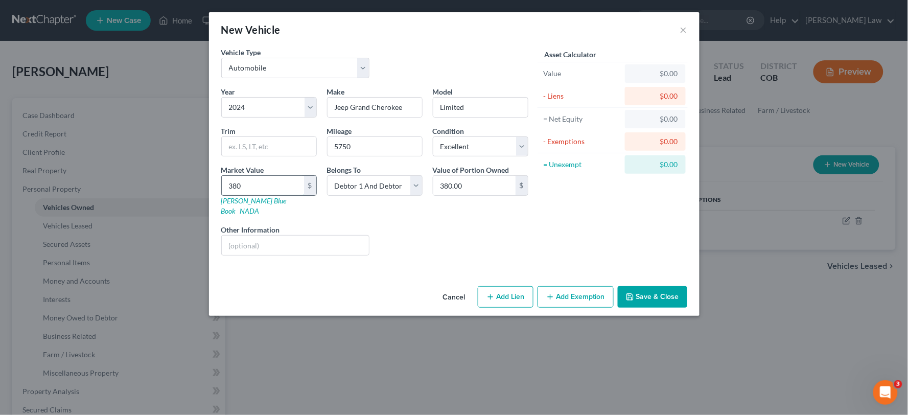
type input "3,800.00"
type input "3,8000"
type input "38,000.00"
type input "38,000"
click at [372, 189] on select "Select Debtor 1 Only Debtor 2 Only Debtor 1 And Debtor 2 Only At Least One Of T…" at bounding box center [375, 185] width 96 height 20
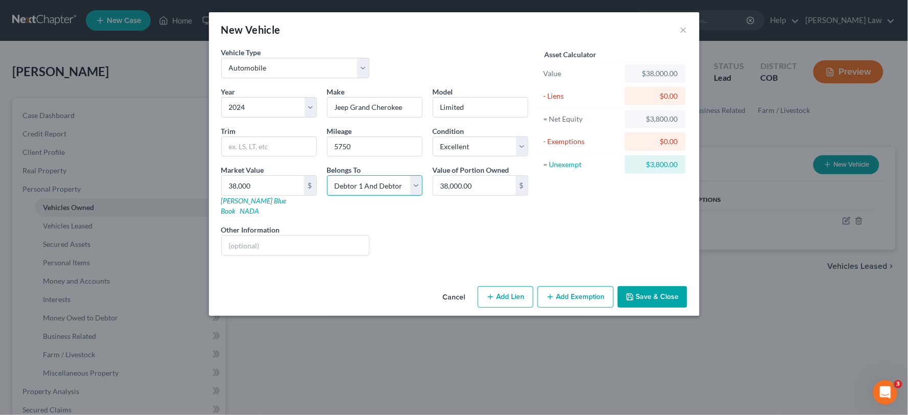
click at [327, 175] on select "Select Debtor 1 Only Debtor 2 Only Debtor 1 And Debtor 2 Only At Least One Of T…" at bounding box center [375, 185] width 96 height 20
click at [452, 291] on button "Cancel" at bounding box center [454, 297] width 39 height 20
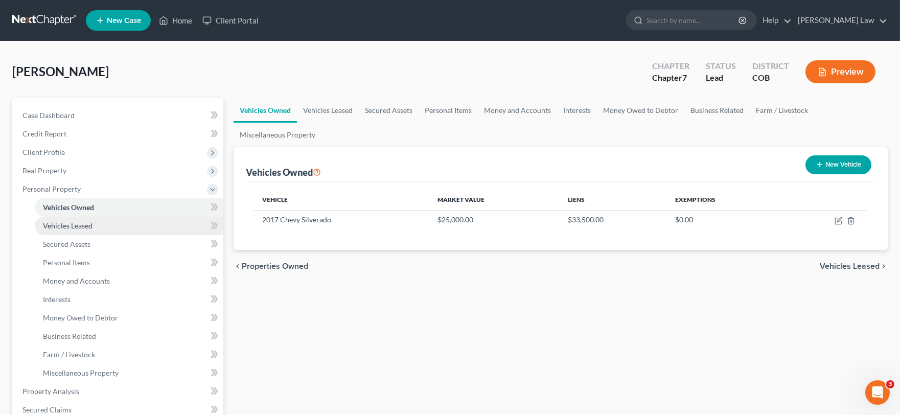
click at [72, 230] on link "Vehicles Leased" at bounding box center [129, 226] width 189 height 18
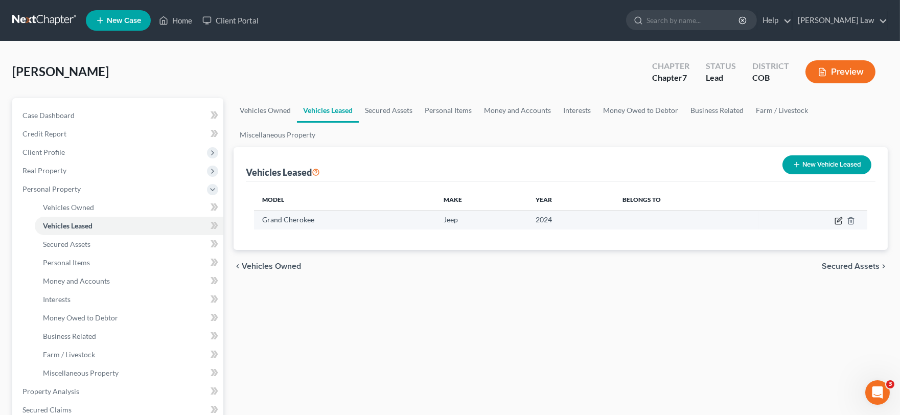
click at [838, 218] on icon "button" at bounding box center [839, 221] width 8 height 8
select select "2"
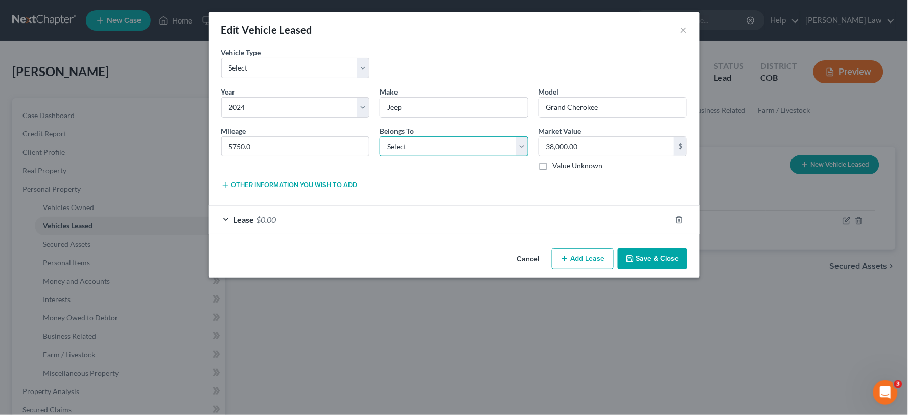
click at [446, 149] on select "Select Debtor 1 Only Debtor 2 Only Debtor 1 And Debtor 2 Only At Least One Of T…" at bounding box center [454, 146] width 149 height 20
select select "2"
click at [380, 136] on select "Select Debtor 1 Only Debtor 2 Only Debtor 1 And Debtor 2 Only At Least One Of T…" at bounding box center [454, 146] width 149 height 20
click at [320, 208] on div "Lease $0.00" at bounding box center [440, 219] width 462 height 27
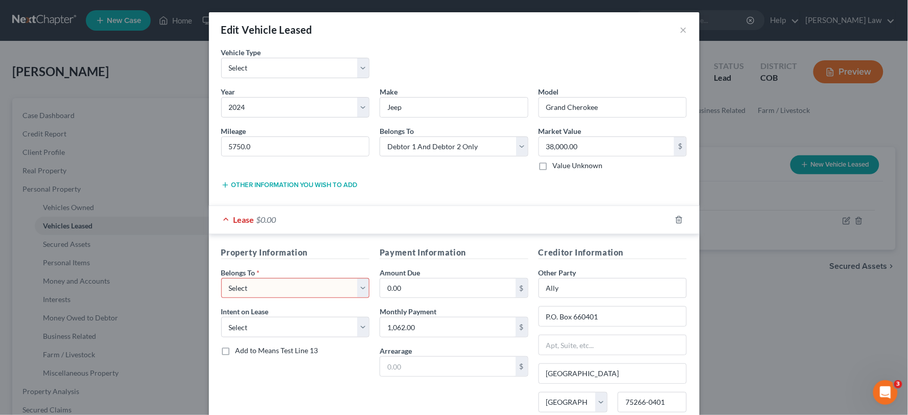
click at [304, 285] on select "Select Debtor 1 Only Debtor 2 Only Debtor 1 And Debtor 2 Only At Least One Of T…" at bounding box center [295, 288] width 149 height 20
select select "2"
click at [221, 278] on select "Select Debtor 1 Only Debtor 2 Only Debtor 1 And Debtor 2 Only At Least One Of T…" at bounding box center [295, 288] width 149 height 20
click at [420, 294] on input "0.00" at bounding box center [447, 288] width 135 height 19
type input "1"
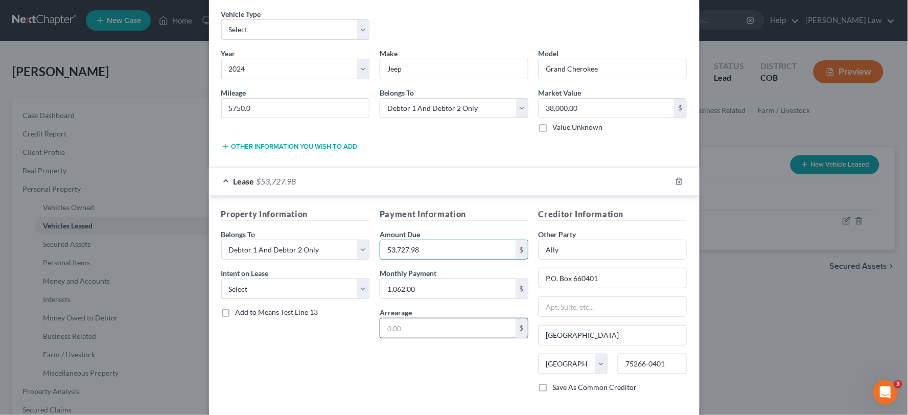
scroll to position [88, 0]
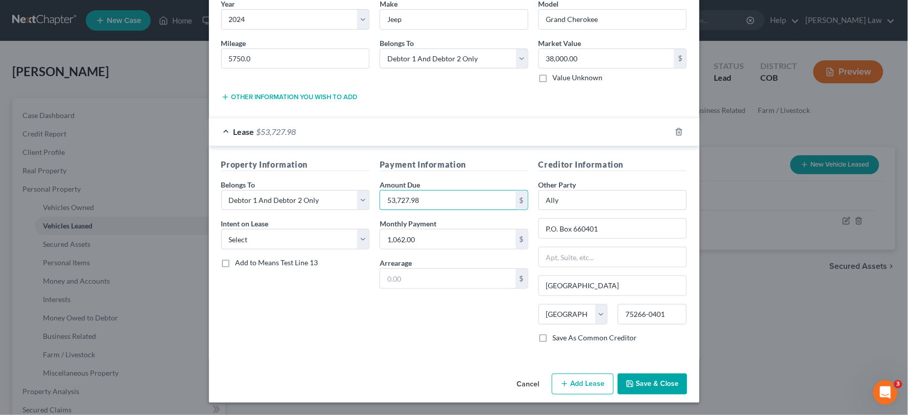
type input "53,727.98"
click at [642, 381] on button "Save & Close" at bounding box center [653, 384] width 70 height 21
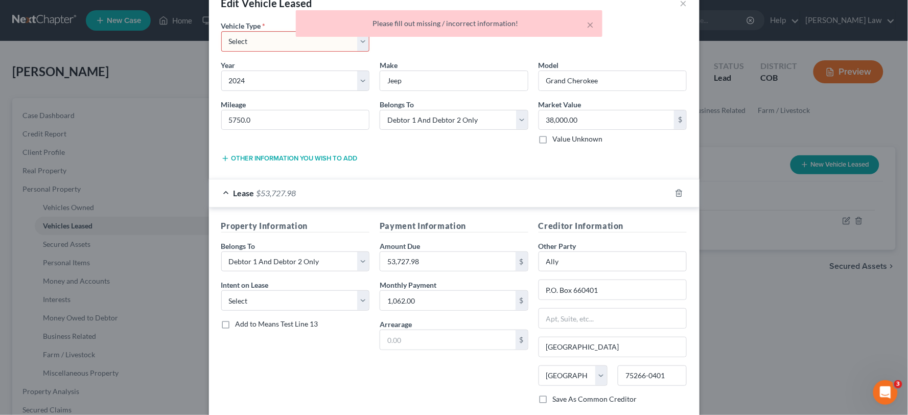
scroll to position [0, 0]
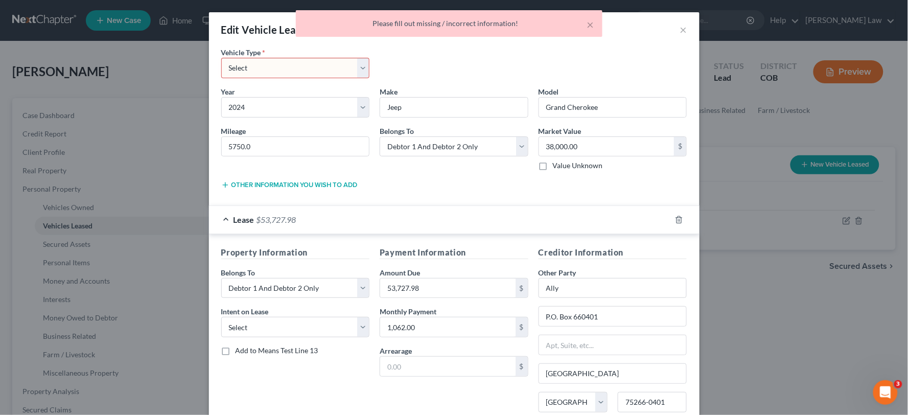
click at [228, 57] on label "Vehicle Type *" at bounding box center [243, 52] width 44 height 11
click at [233, 68] on select "Select Automobile Truck Trailer Watercraft Aircraft Motor Home Atv Other Vehicle" at bounding box center [295, 68] width 149 height 20
select select "0"
click at [221, 58] on select "Select Automobile Truck Trailer Watercraft Aircraft Motor Home Atv Other Vehicle" at bounding box center [295, 68] width 149 height 20
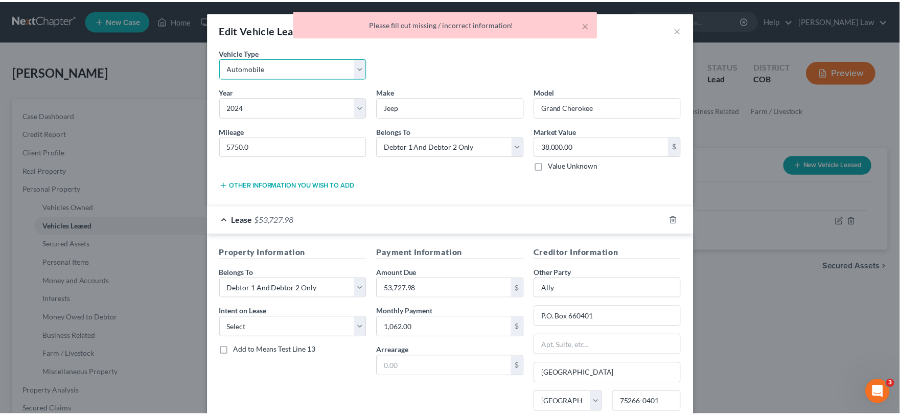
scroll to position [88, 0]
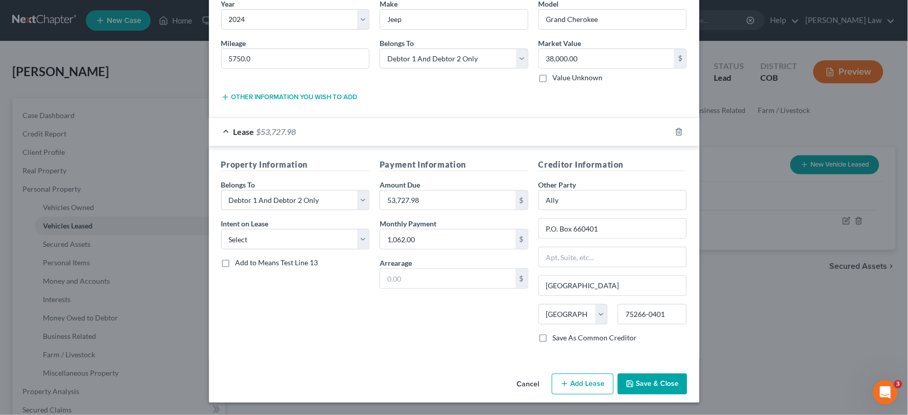
click at [640, 396] on div "Cancel Add Lien Add Lease Add Exemption Save & Close" at bounding box center [454, 386] width 491 height 34
click at [638, 390] on button "Save & Close" at bounding box center [653, 384] width 70 height 21
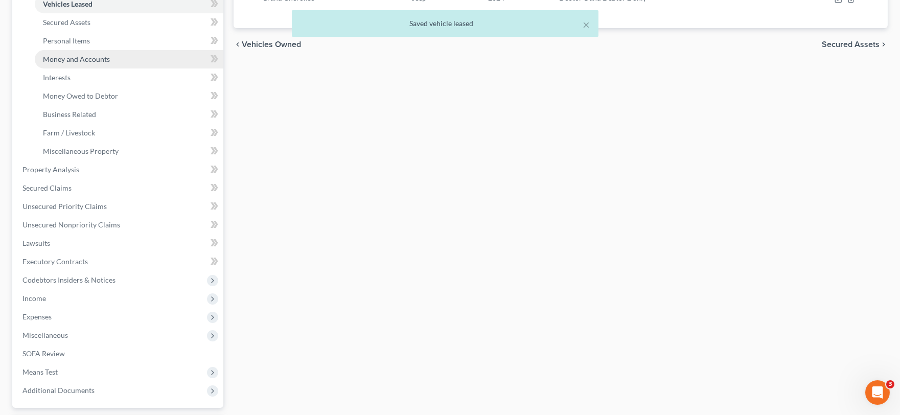
scroll to position [227, 0]
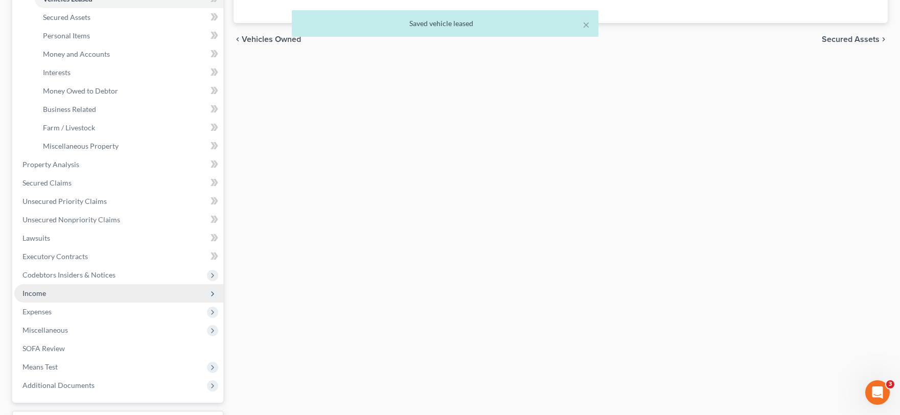
click at [38, 294] on span "Income" at bounding box center [34, 293] width 24 height 9
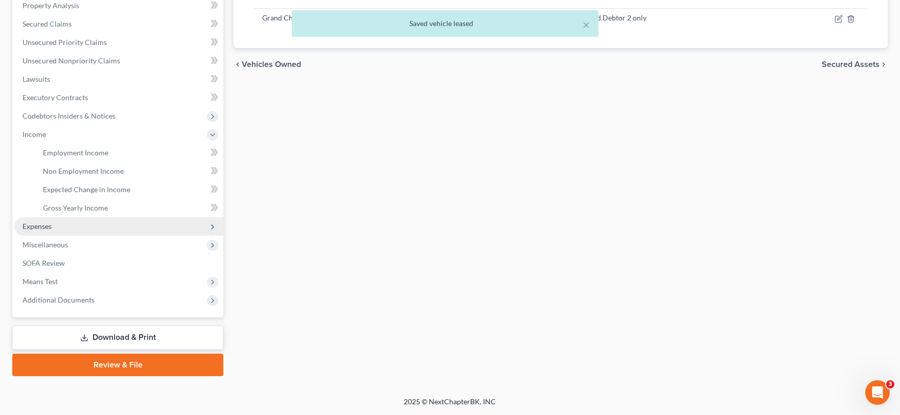
scroll to position [200, 0]
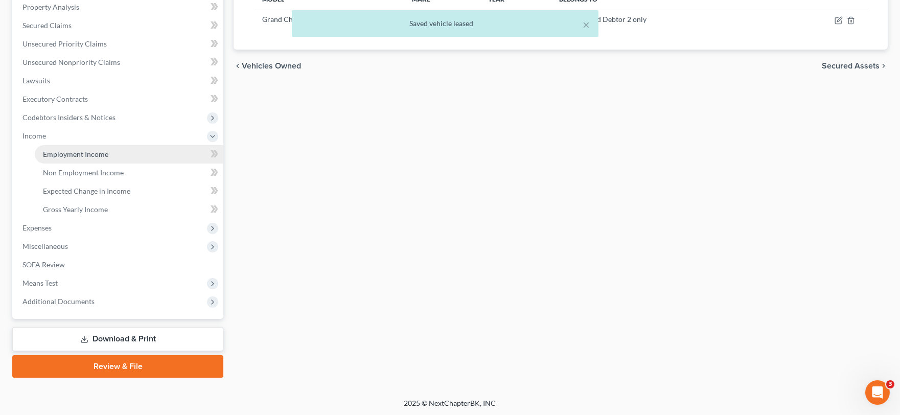
click at [54, 146] on link "Employment Income" at bounding box center [129, 154] width 189 height 18
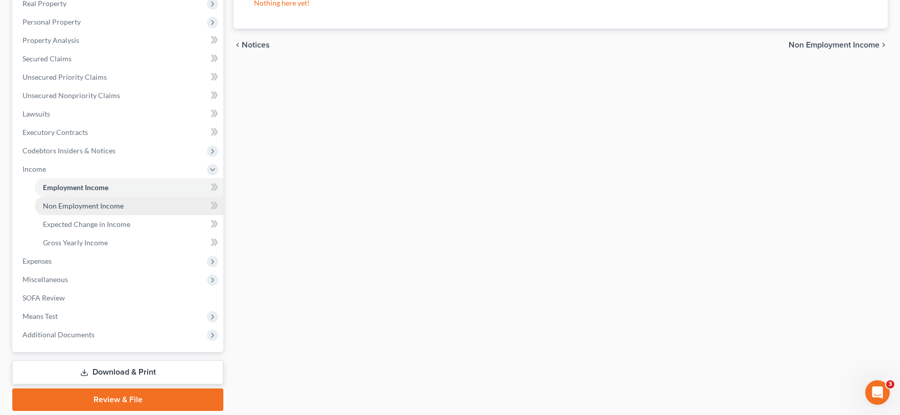
scroll to position [170, 0]
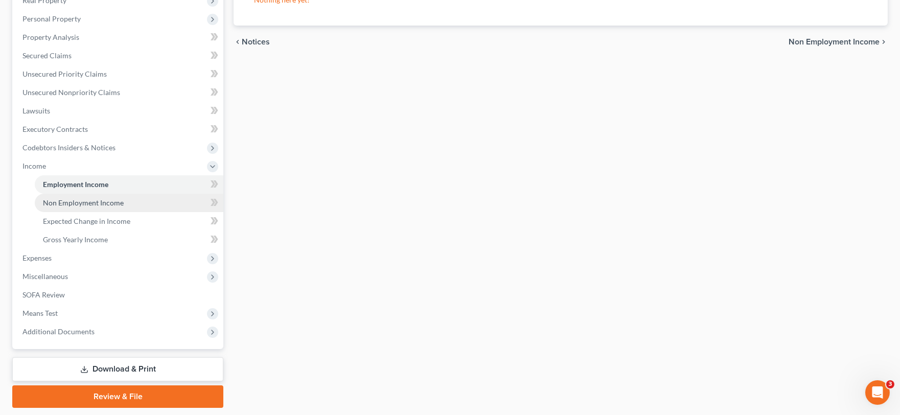
click at [90, 198] on span "Non Employment Income" at bounding box center [83, 202] width 81 height 9
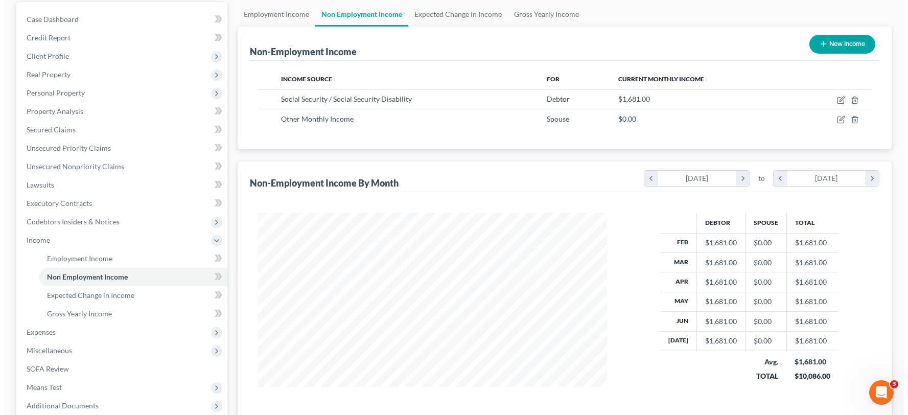
scroll to position [113, 0]
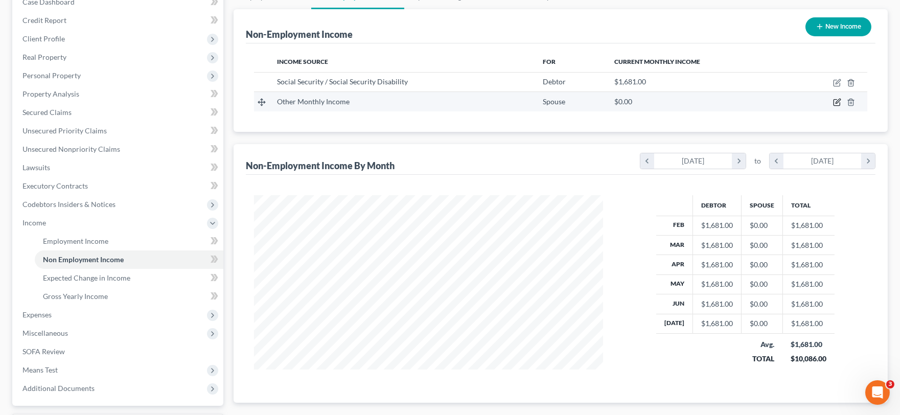
click at [833, 101] on icon "button" at bounding box center [837, 102] width 8 height 8
select select "13"
select select "3"
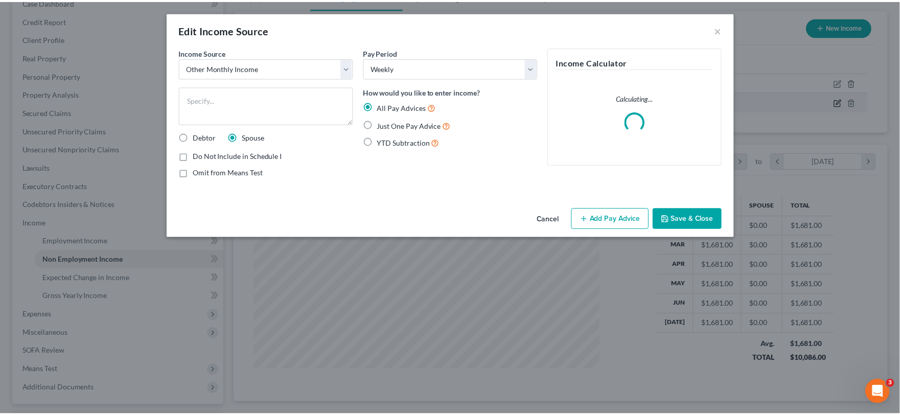
scroll to position [183, 374]
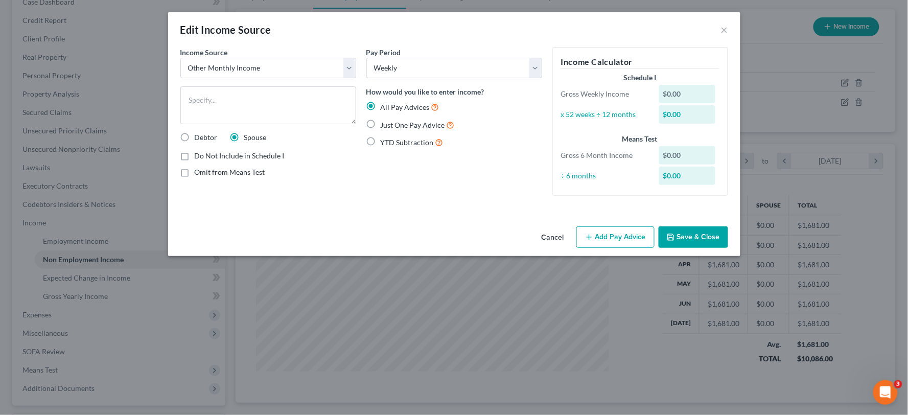
click at [387, 124] on span "Just One Pay Advice" at bounding box center [413, 125] width 64 height 9
click at [387, 124] on input "Just One Pay Advice" at bounding box center [388, 122] width 7 height 7
radio input "true"
click at [323, 65] on select "Select Unemployment Disability (from employer) Pension Retirement Social Securi…" at bounding box center [268, 68] width 176 height 20
click at [560, 239] on button "Cancel" at bounding box center [553, 237] width 39 height 20
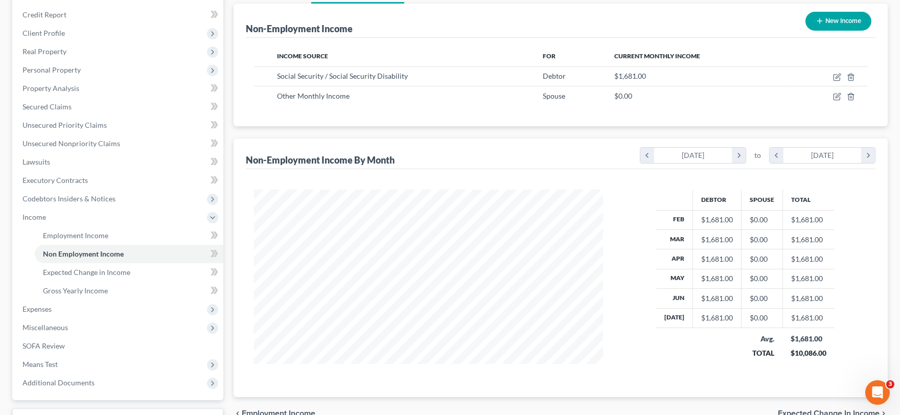
scroll to position [200, 0]
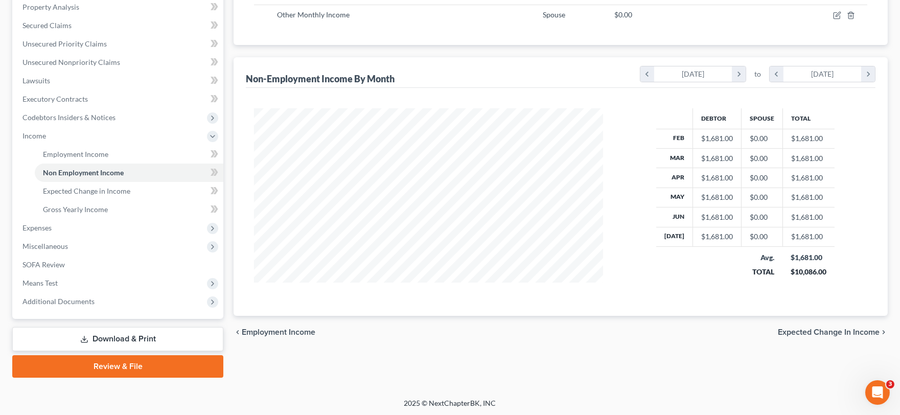
click at [807, 329] on span "Expected Change in Income" at bounding box center [829, 332] width 102 height 8
